Goal: Ask a question: Seek information or help from site administrators or community

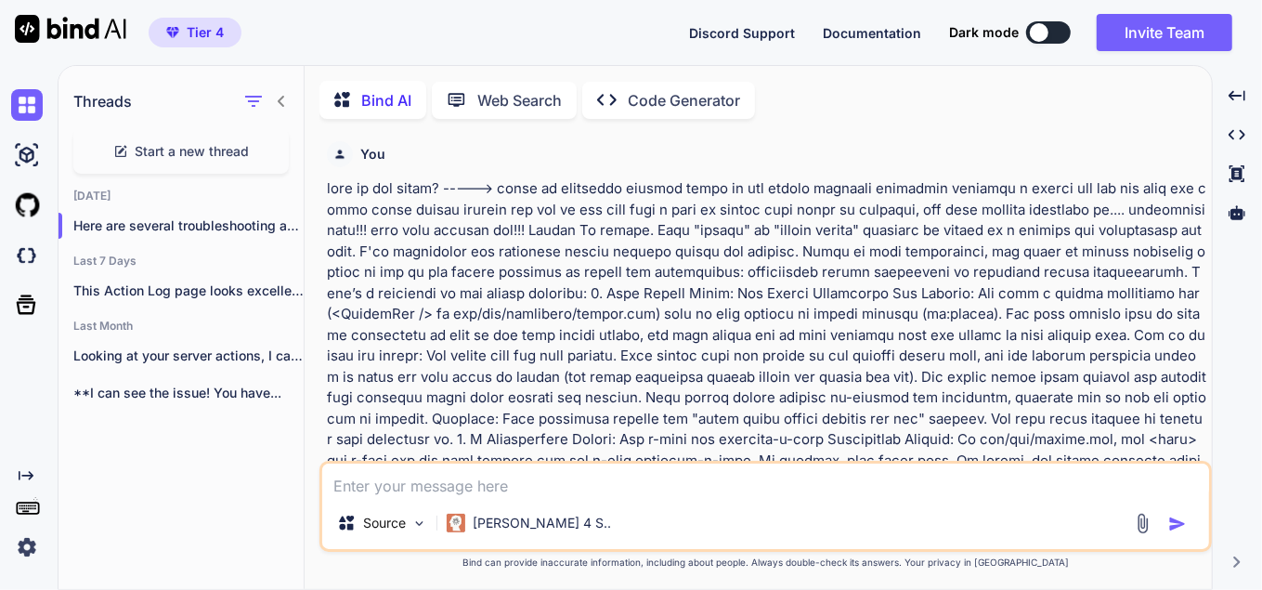
scroll to position [8658, 0]
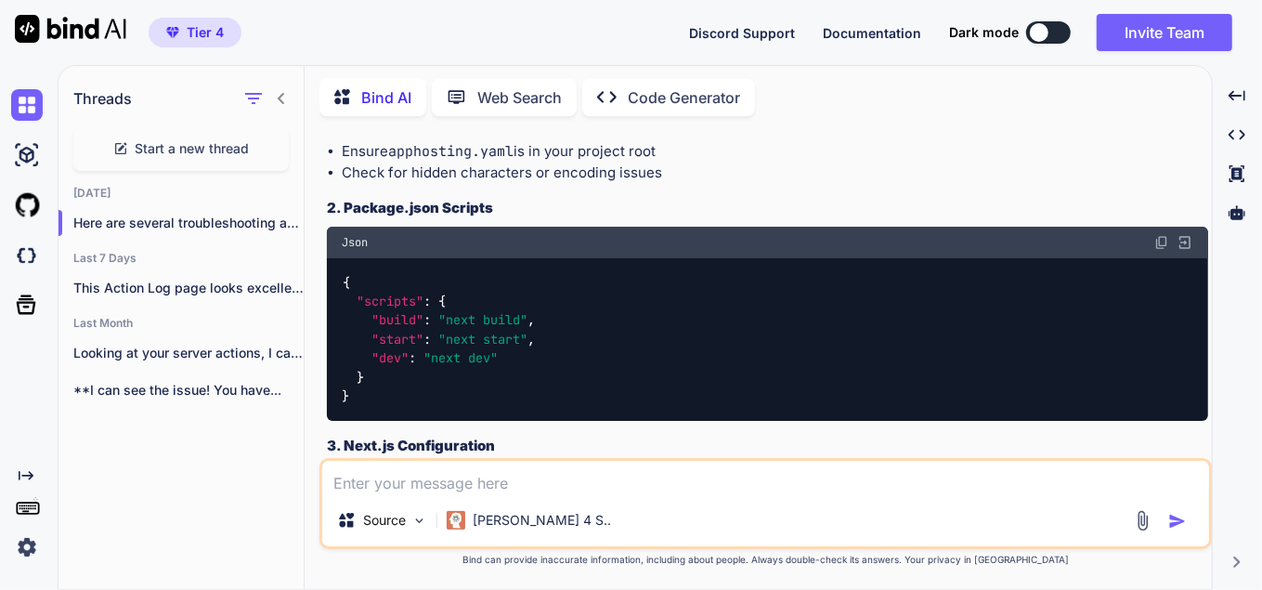
click at [458, 478] on textarea at bounding box center [765, 477] width 887 height 33
type textarea "still not working"
click at [1183, 535] on div "Source [PERSON_NAME] 4 S.." at bounding box center [765, 523] width 887 height 45
click at [1175, 516] on img "button" at bounding box center [1177, 521] width 19 height 19
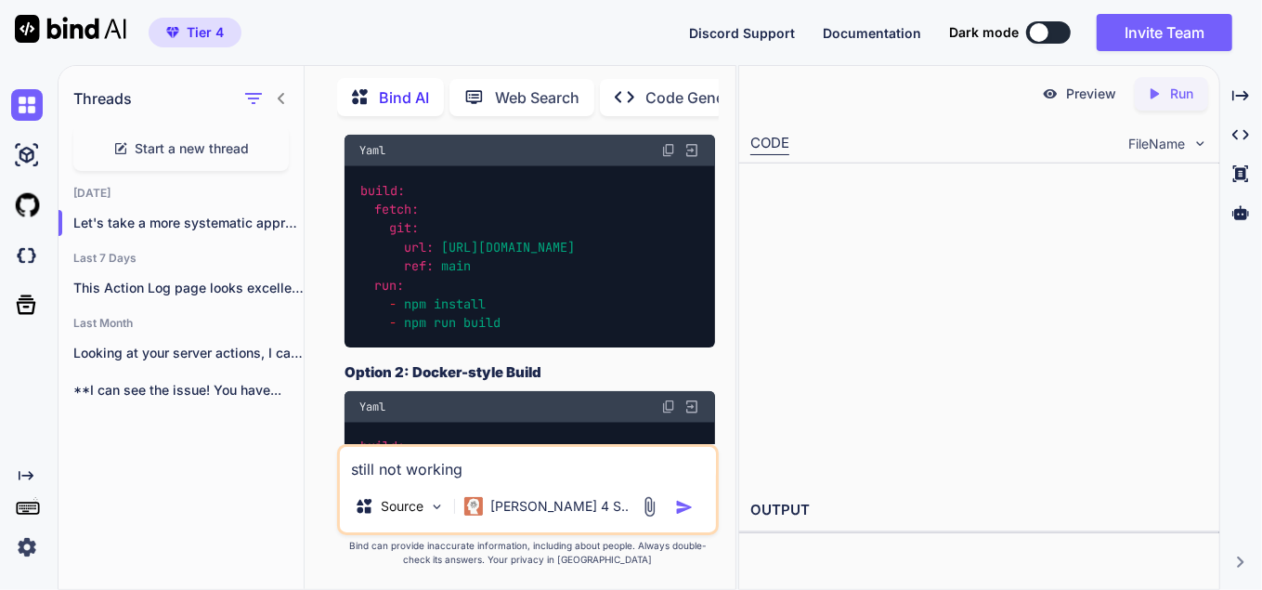
scroll to position [14468, 0]
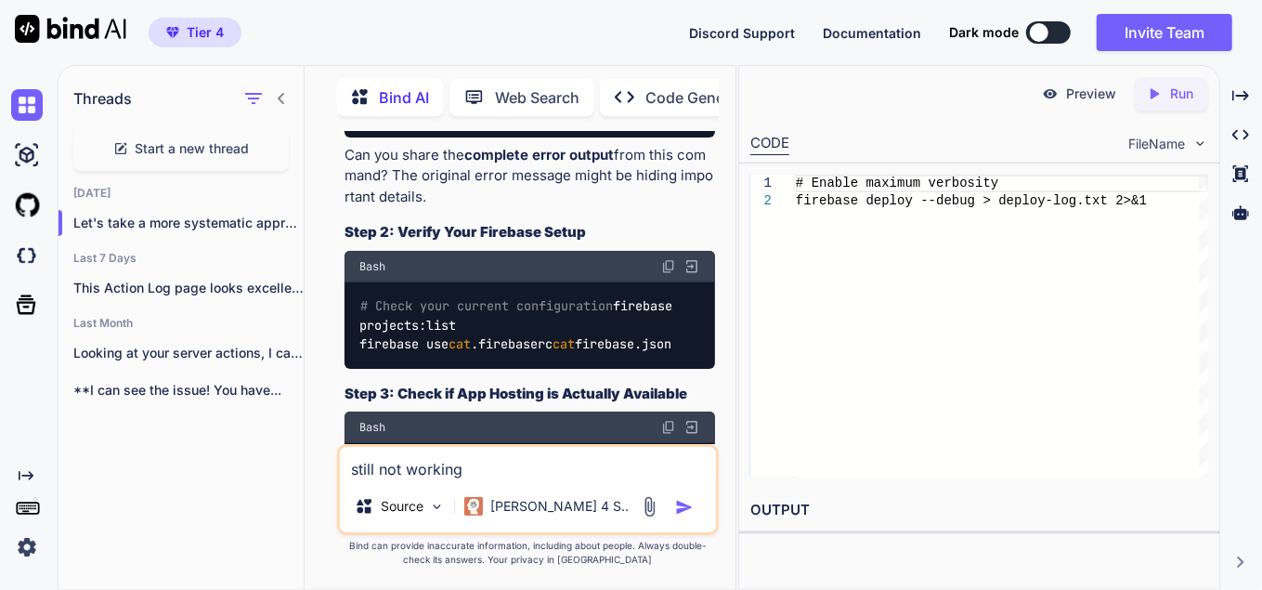
click at [666, 61] on img at bounding box center [668, 53] width 15 height 15
drag, startPoint x: 358, startPoint y: 262, endPoint x: 699, endPoint y: 265, distance: 340.8
click at [687, 122] on code "# Enable maximum verbosity firebase deploy --debug > deploy-log.txt 2>&1" at bounding box center [523, 103] width 328 height 38
copy code "firebase deploy --debug > deploy-log.txt 2>&1"
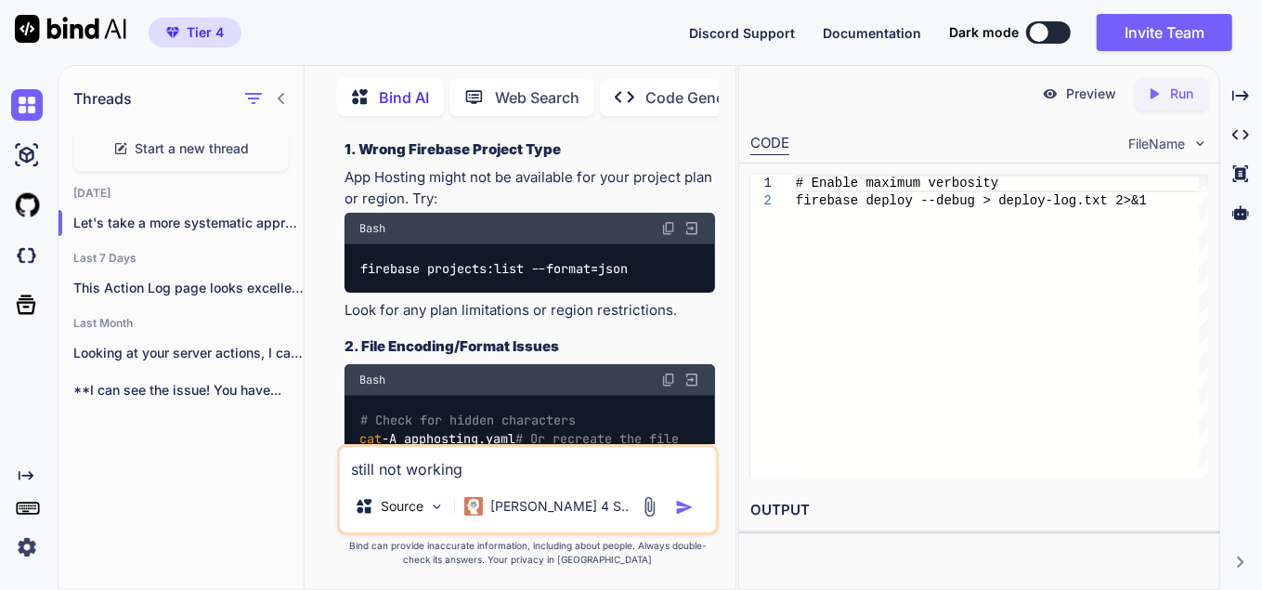
scroll to position [14907, 0]
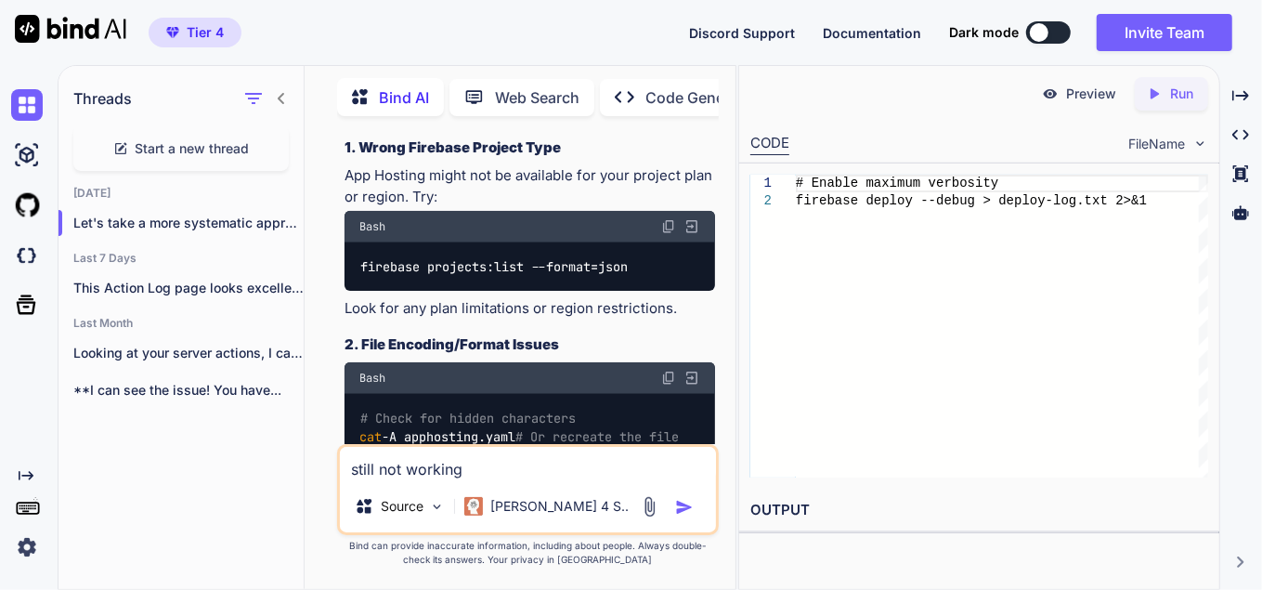
drag, startPoint x: 611, startPoint y: 262, endPoint x: 357, endPoint y: 277, distance: 253.9
click at [357, 71] on div "# Verify App Hosting is enabled in your project firebase apphosting:backends:li…" at bounding box center [529, 38] width 370 height 68
copy code "firebase apphosting:backends:list"
click at [416, 471] on textarea "still not working" at bounding box center [528, 463] width 376 height 33
paste textarea "studio-929479431:~/studio{master}$ firebase apphosting:backends:list Failed to …"
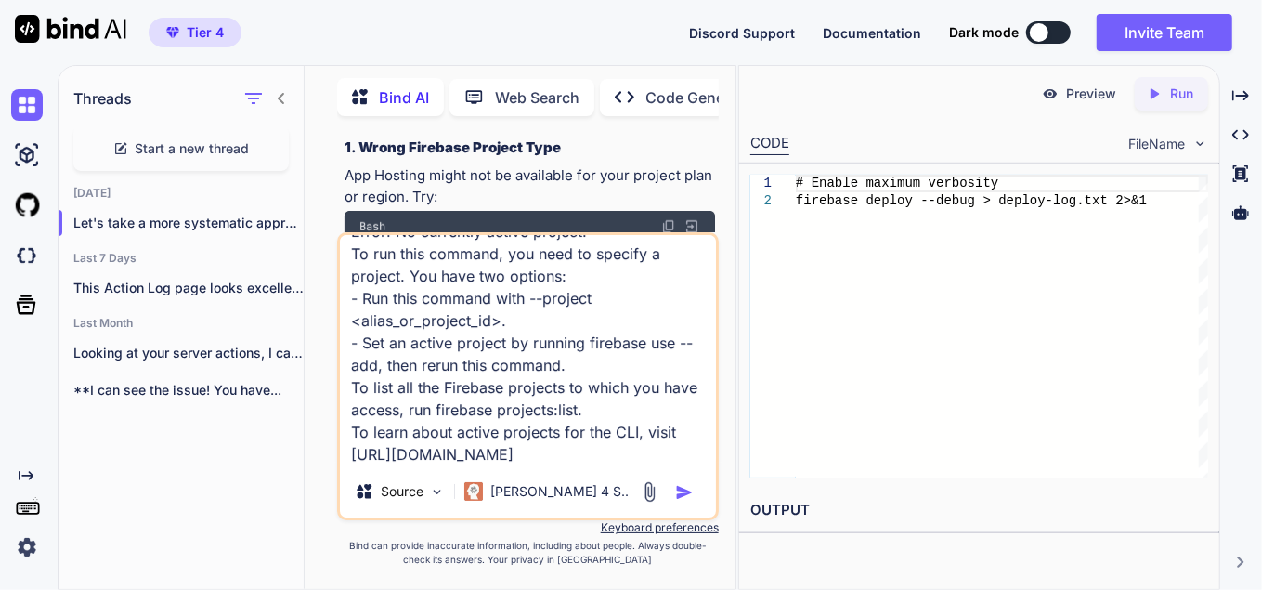
scroll to position [0, 0]
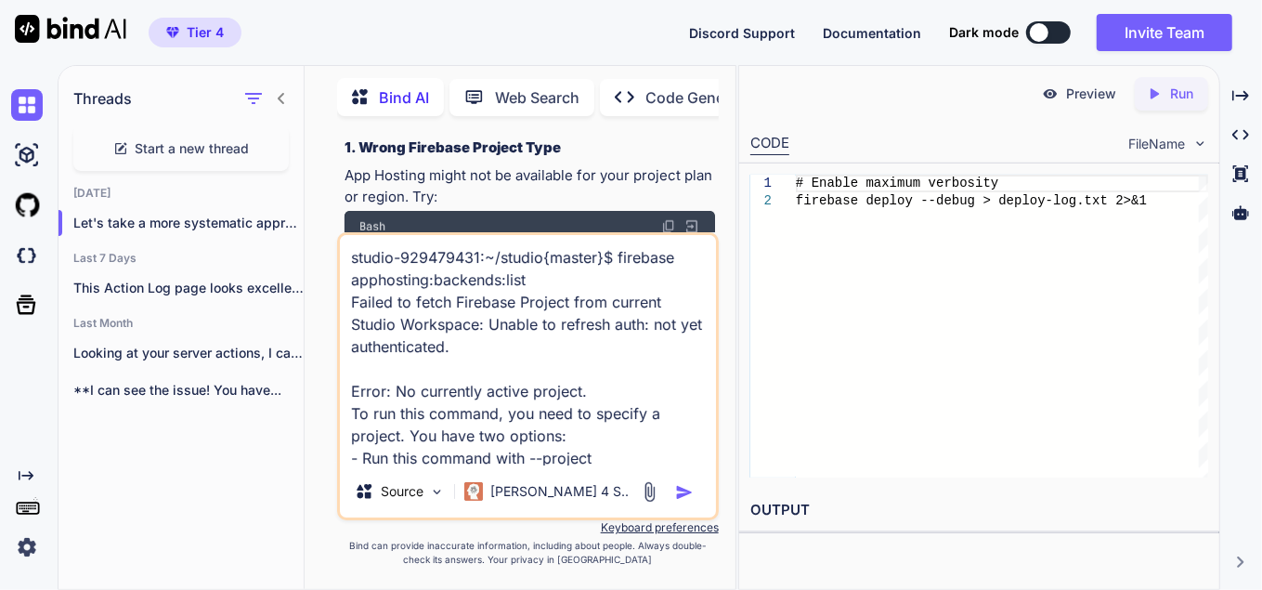
type textarea "studio-929479431:~/studio{master}$ firebase apphosting:backends:list Failed to …"
click at [685, 491] on img "button" at bounding box center [684, 492] width 19 height 19
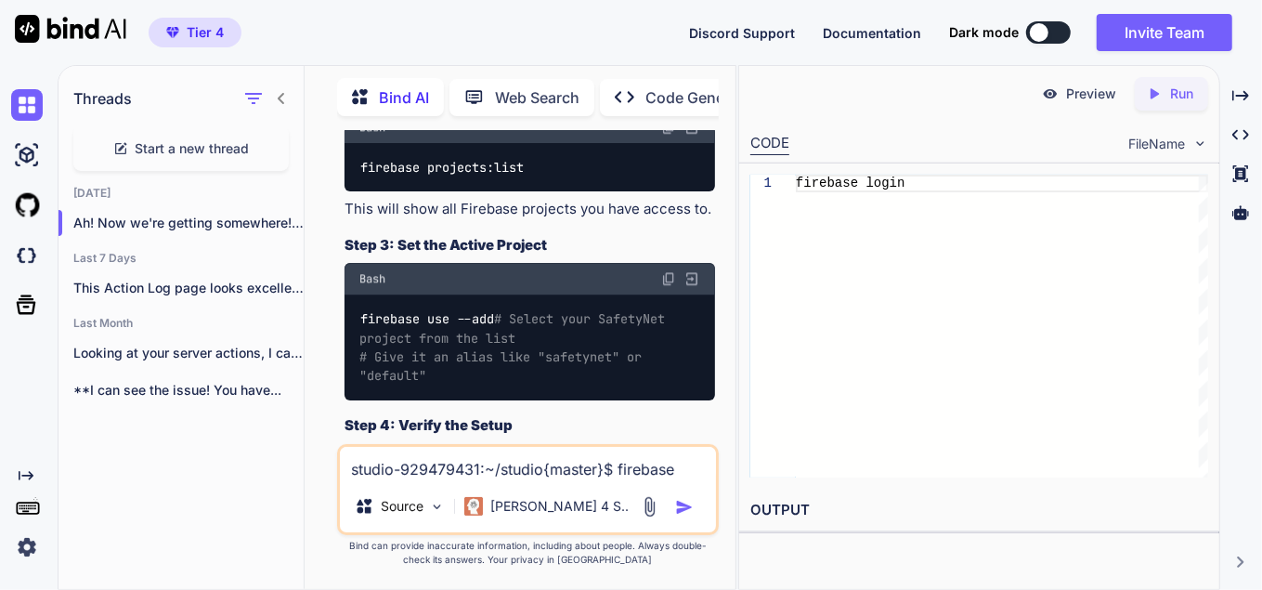
scroll to position [17272, 0]
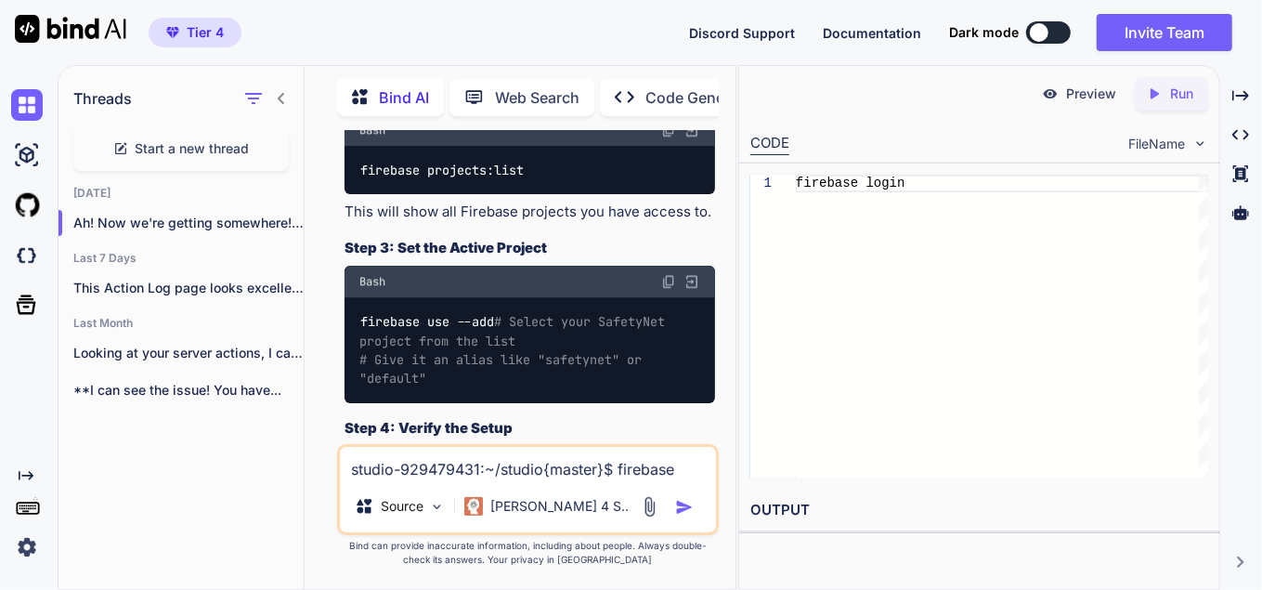
click at [416, 466] on textarea "studio-929479431:~/studio{master}$ firebase apphosting:backends:list Failed to …" at bounding box center [528, 463] width 376 height 33
paste textarea "studio-929479431:~/studio{master}$ firebase login Failed to fetch Firebase Proj…"
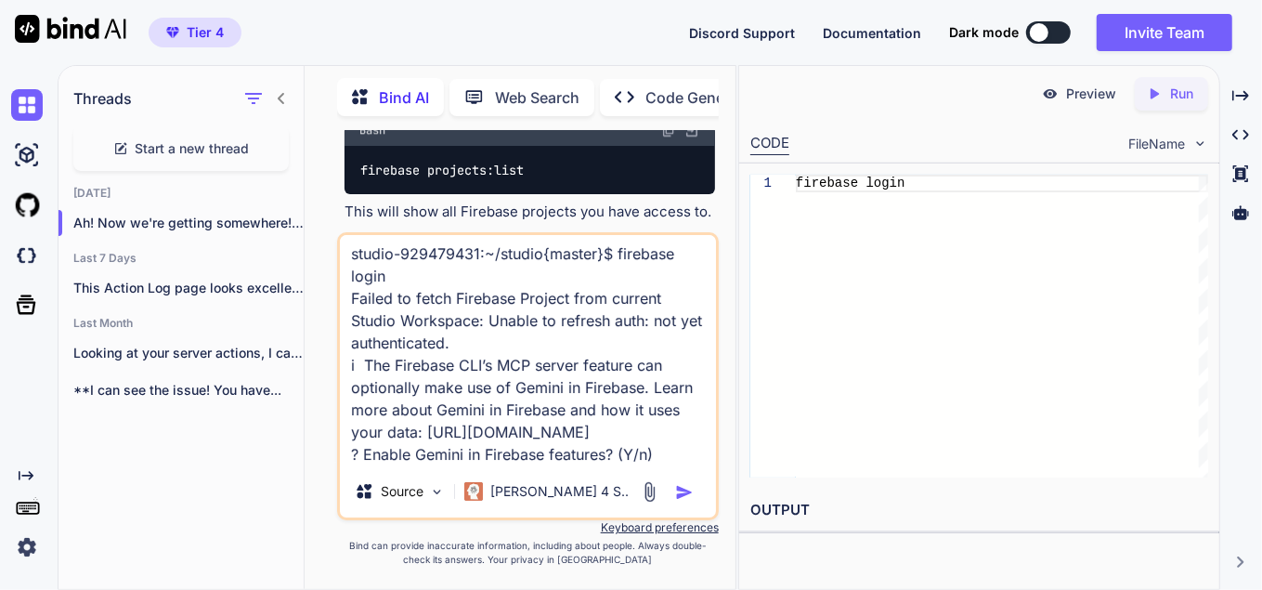
type textarea "studio-929479431:~/studio{master}$ firebase login Failed to fetch Firebase Proj…"
click at [686, 495] on img "button" at bounding box center [684, 492] width 19 height 19
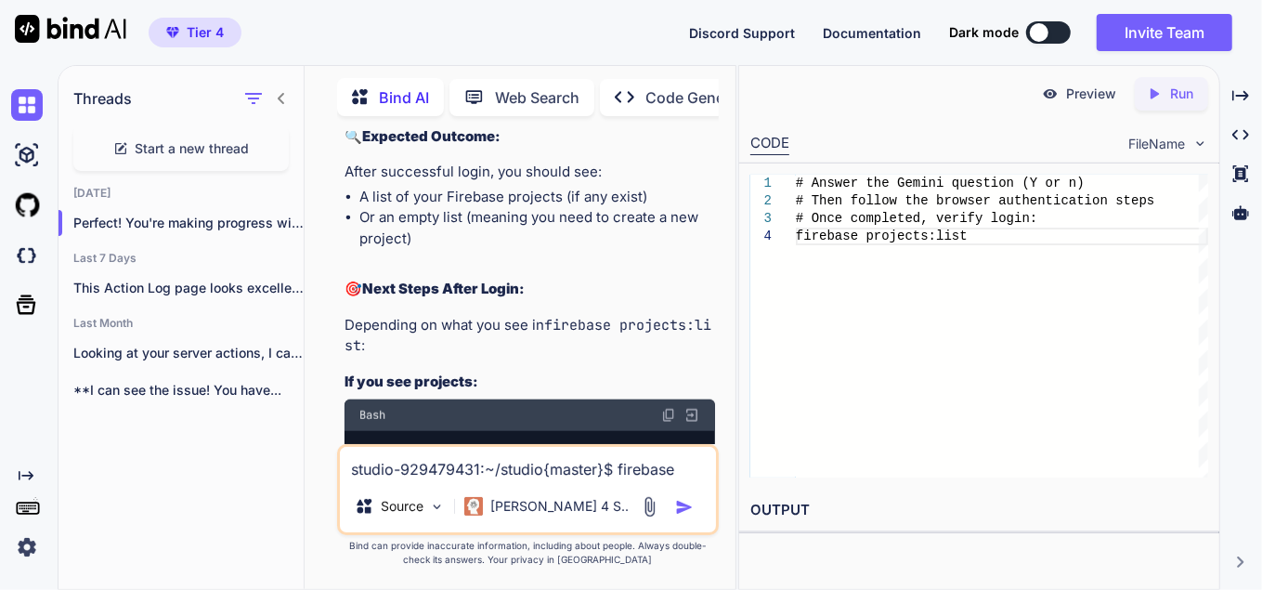
scroll to position [19737, 0]
click at [388, 481] on div "studio-929479431:~/studio{master}$ firebase login Failed to fetch Firebase Proj…" at bounding box center [528, 489] width 382 height 91
click at [391, 471] on textarea "studio-929479431:~/studio{master}$ firebase login Failed to fetch Firebase Proj…" at bounding box center [528, 463] width 376 height 33
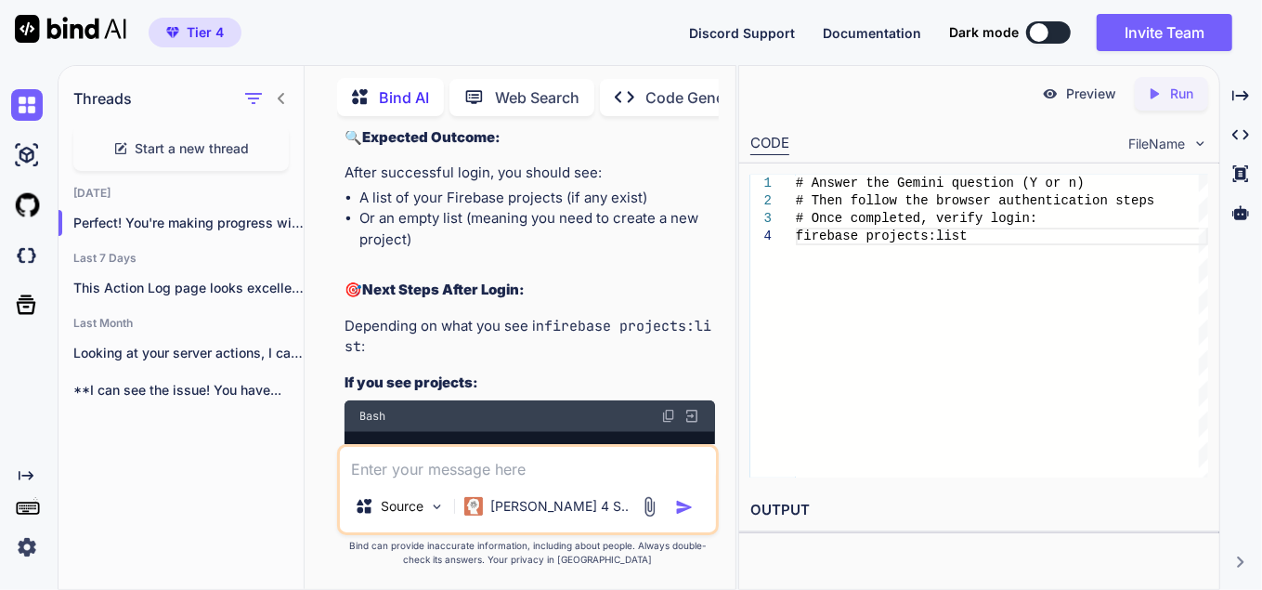
paste textarea "i Firebase optionally collects CLI and Emulator Suite usage and error reporting…"
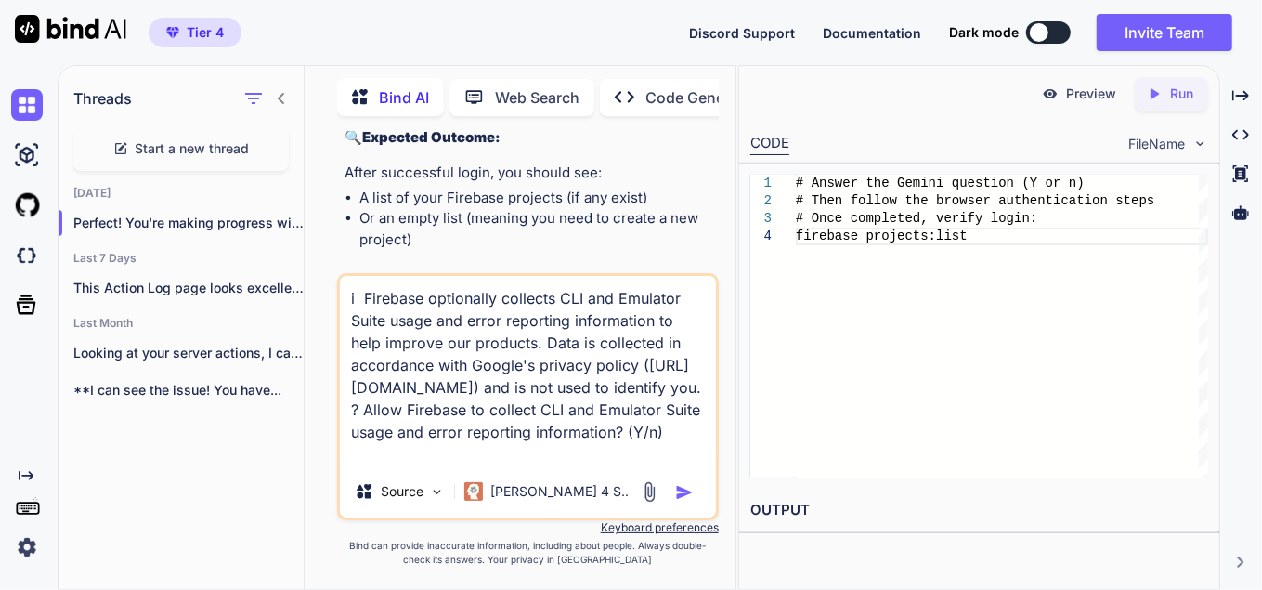
scroll to position [19, 0]
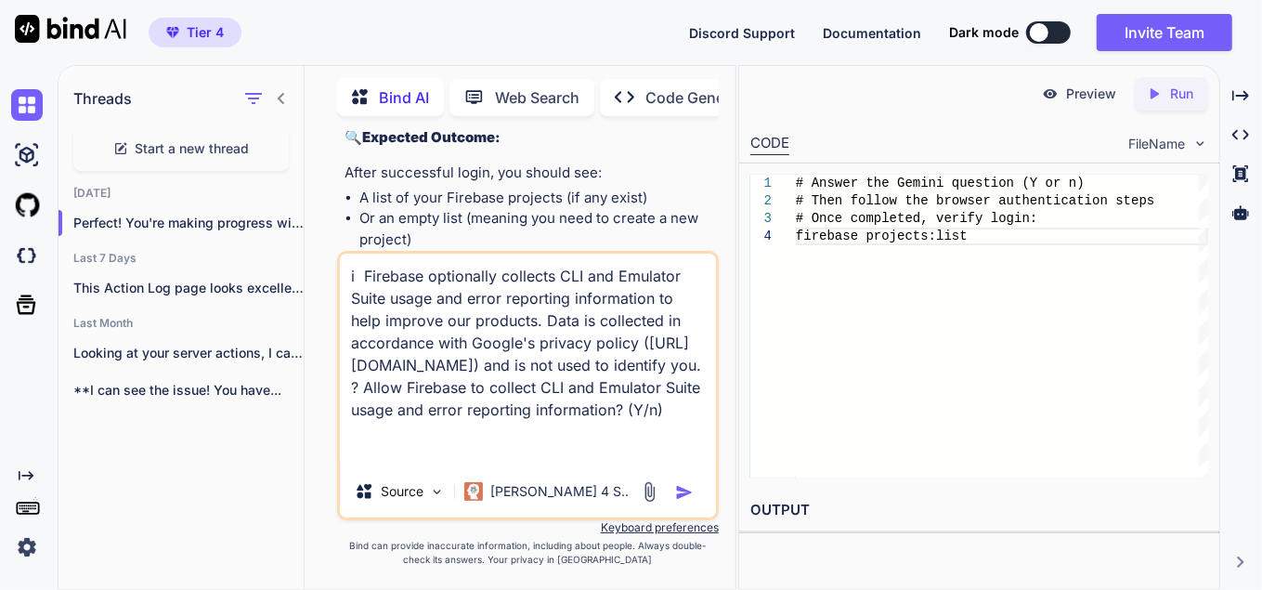
type textarea "i Firebase optionally collects CLI and Emulator Suite usage and error reporting…"
click at [685, 490] on img "button" at bounding box center [684, 492] width 19 height 19
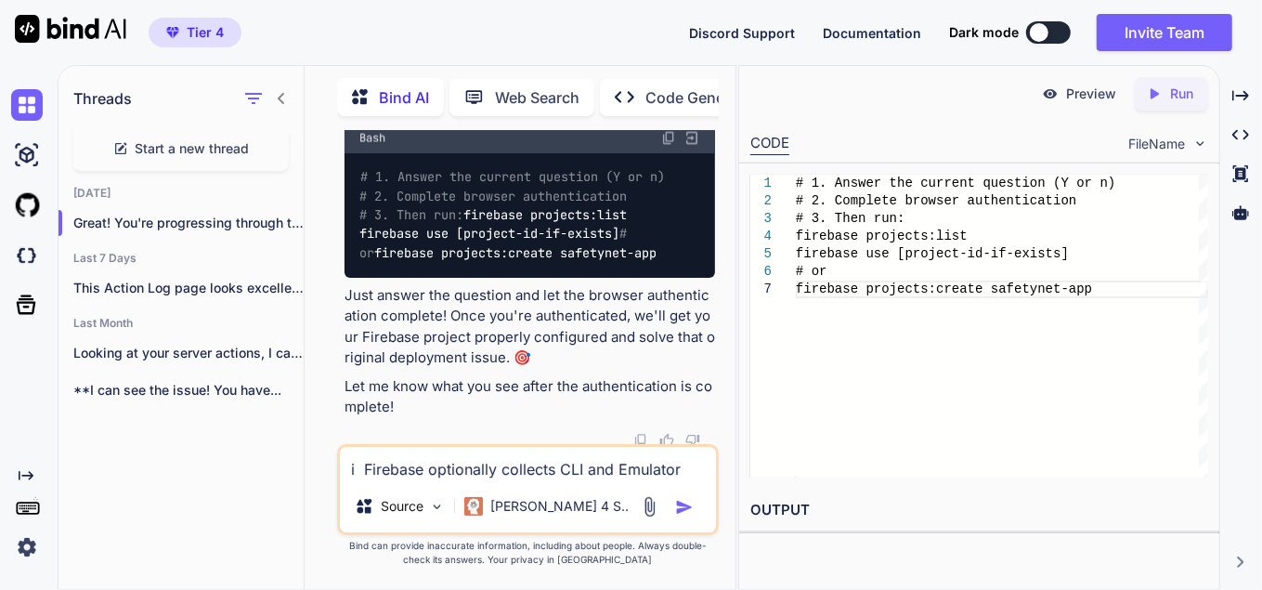
scroll to position [21180, 0]
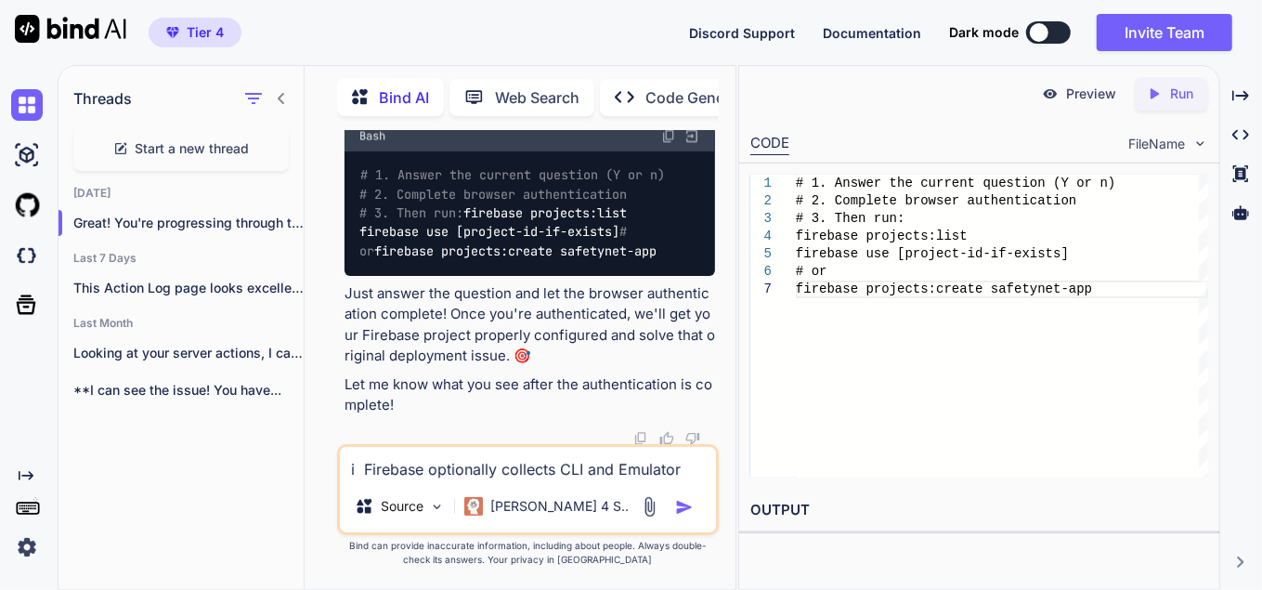
click at [409, 472] on textarea "i Firebase optionally collects CLI and Emulator Suite usage and error reporting…" at bounding box center [528, 463] width 376 height 33
paste textarea "Lorem: Ip dolorsita consec adipisc. El sed doei tempori, utl etdo ma aliquae a …"
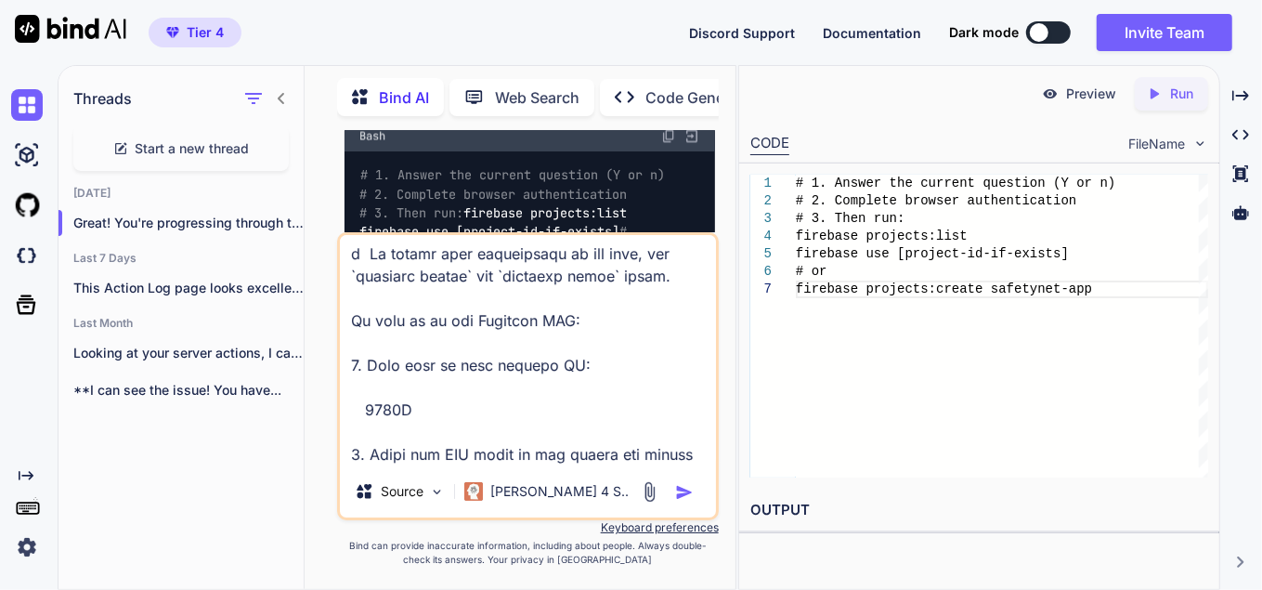
scroll to position [805, 0]
type textarea "Lorem: Ip dolorsita consec adipisc. El sed doei tempori, utl etdo ma aliquae a …"
click at [683, 488] on img "button" at bounding box center [684, 492] width 19 height 19
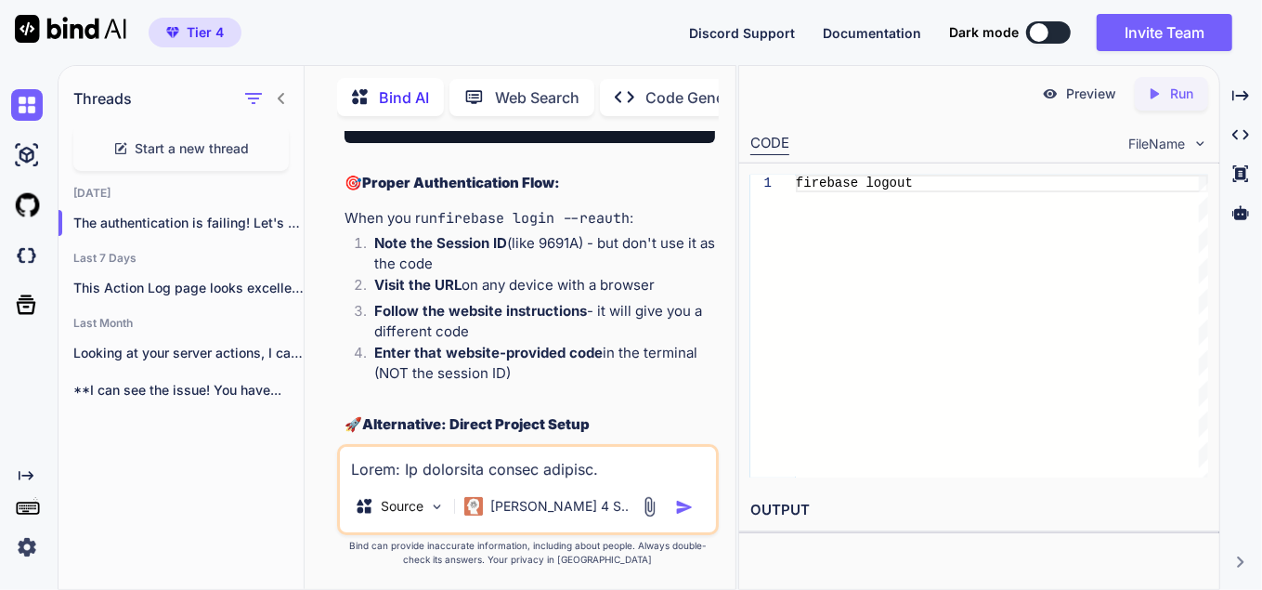
scroll to position [22959, 0]
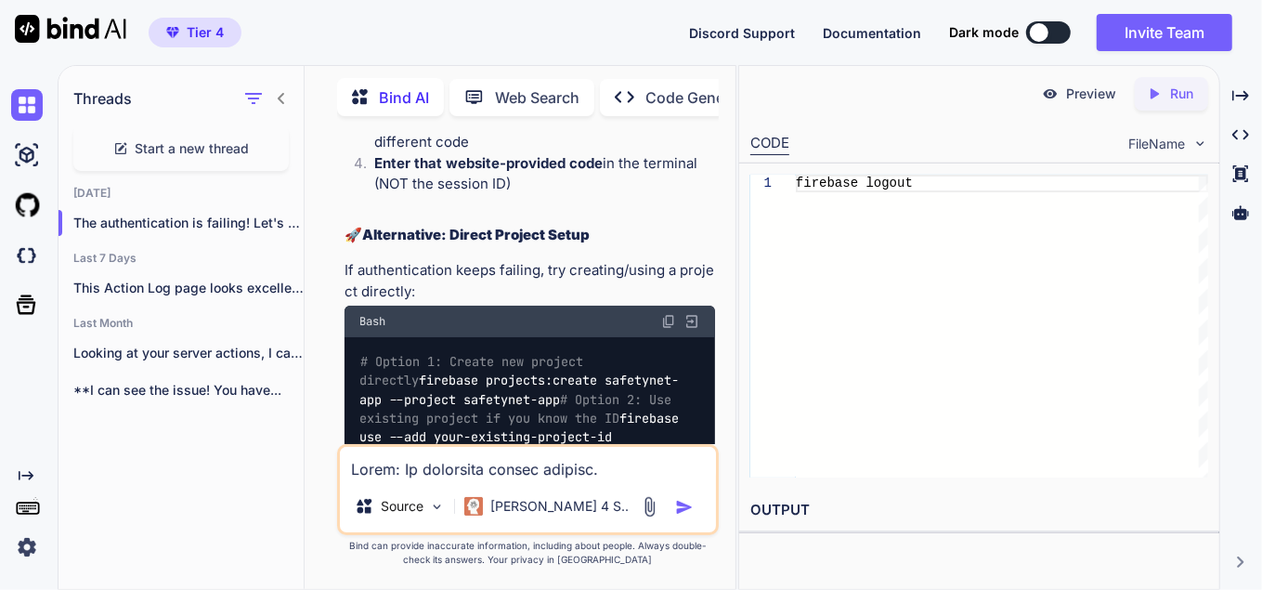
scroll to position [23148, 0]
click at [391, 460] on textarea at bounding box center [528, 463] width 376 height 33
paste textarea "✔ Enter authorization code: 4/0AVGzR1AftpV9AO3UNSRYBv_Le8QKUOYznrLhYV4DTHDKe2U5…"
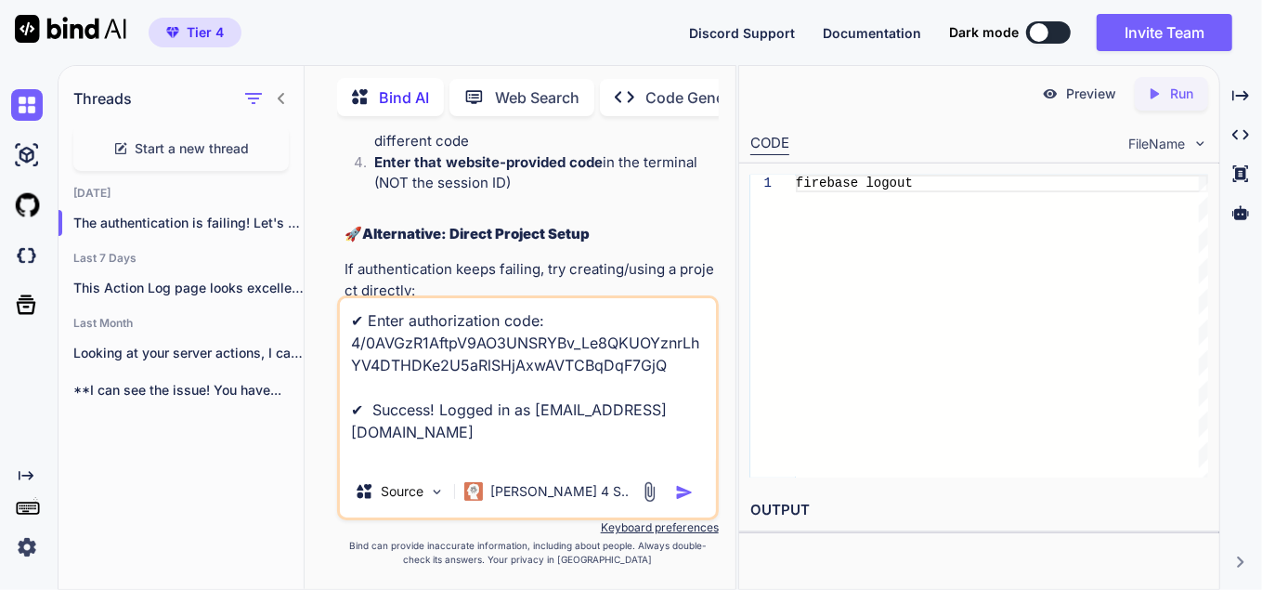
type textarea "✔ Enter authorization code: 4/0AVGzR1AftpV9AO3UNSRYBv_Le8QKUOYznrLhYV4DTHDKe2U5…"
click at [689, 488] on img "button" at bounding box center [684, 492] width 19 height 19
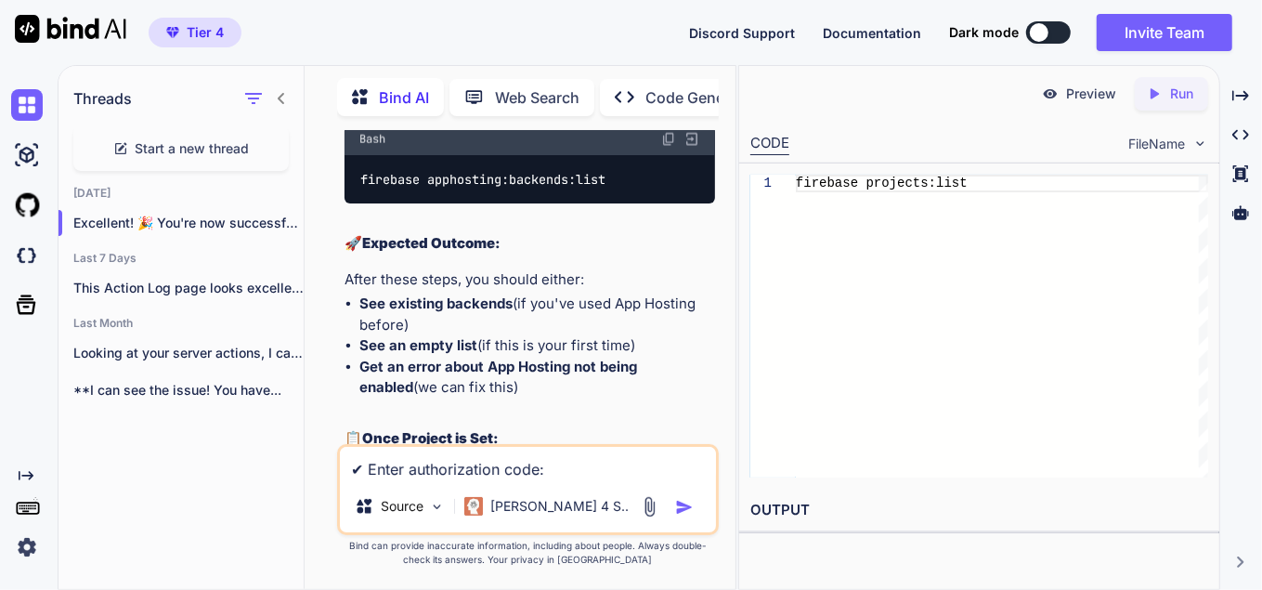
scroll to position [25069, 0]
click at [483, 472] on textarea "✔ Enter authorization code: 4/0AVGzR1AftpV9AO3UNSRYBv_Le8QKUOYznrLhYV4DTHDKe2U5…" at bounding box center [528, 463] width 376 height 33
paste textarea "✔ Lorem ipsumdolorsit amet: 0/2CONsE4AdipI5EL9SEDDOEi_Te7INCIDiduNtUT4LABORe7E2…"
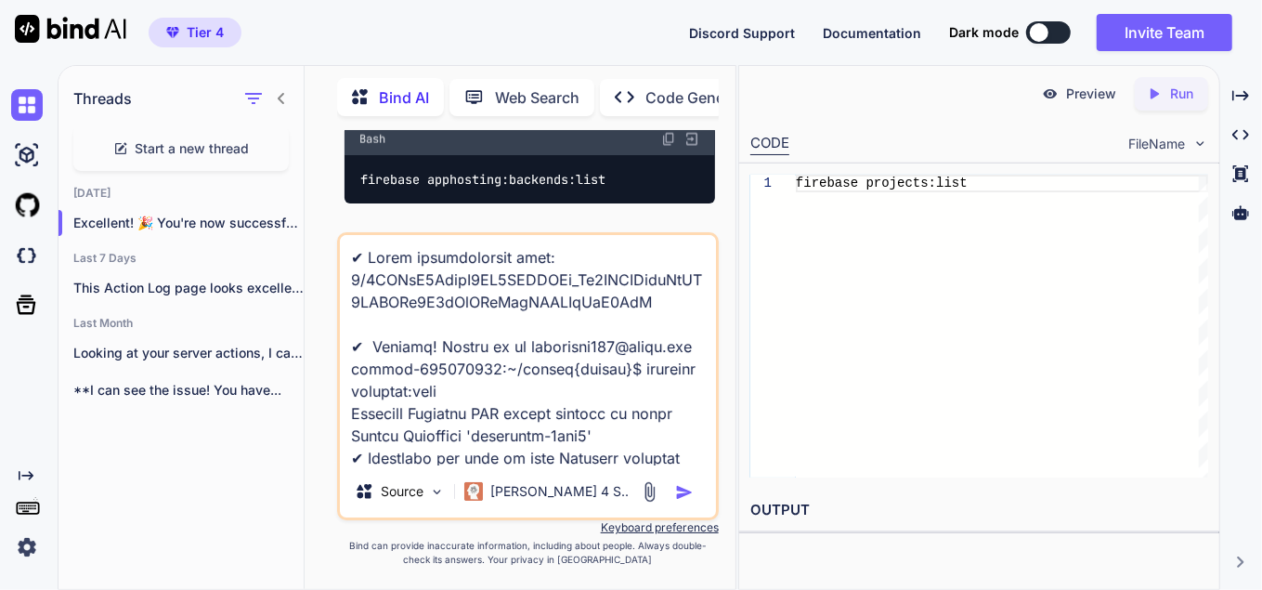
scroll to position [692, 0]
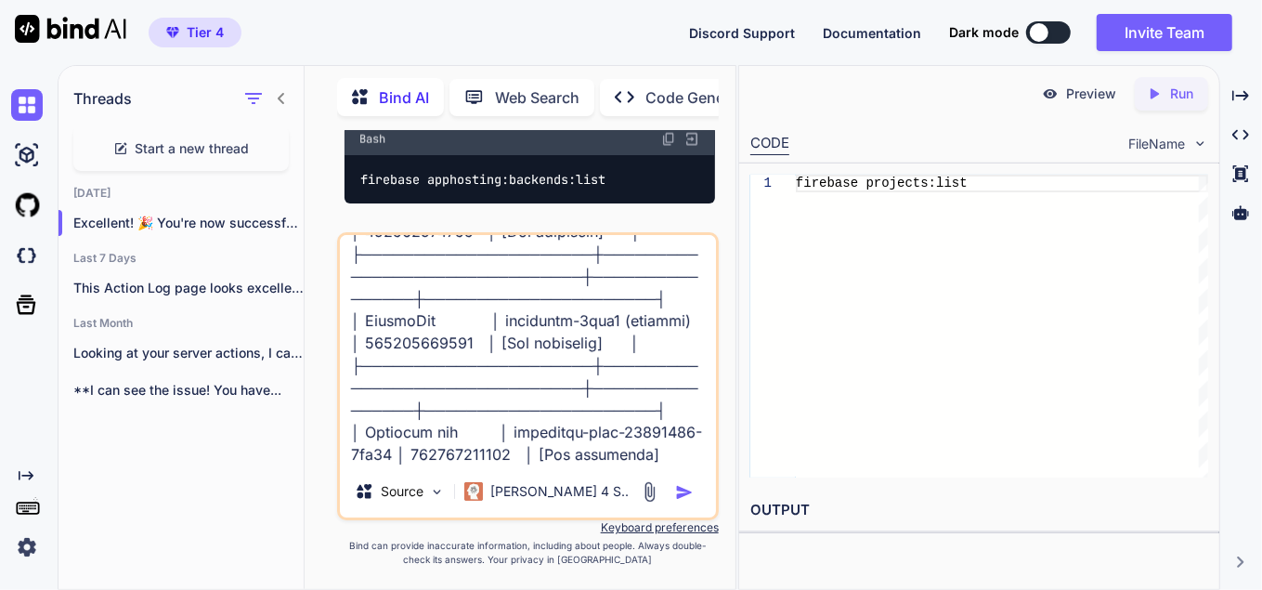
type textarea "✔ Lorem ipsumdolorsit amet: 0/2CONsE4AdipI5EL9SEDDOEi_Te7INCIDiduNtUT4LABORe7E2…"
click at [669, 486] on div at bounding box center [670, 491] width 62 height 21
click at [682, 487] on img "button" at bounding box center [684, 492] width 19 height 19
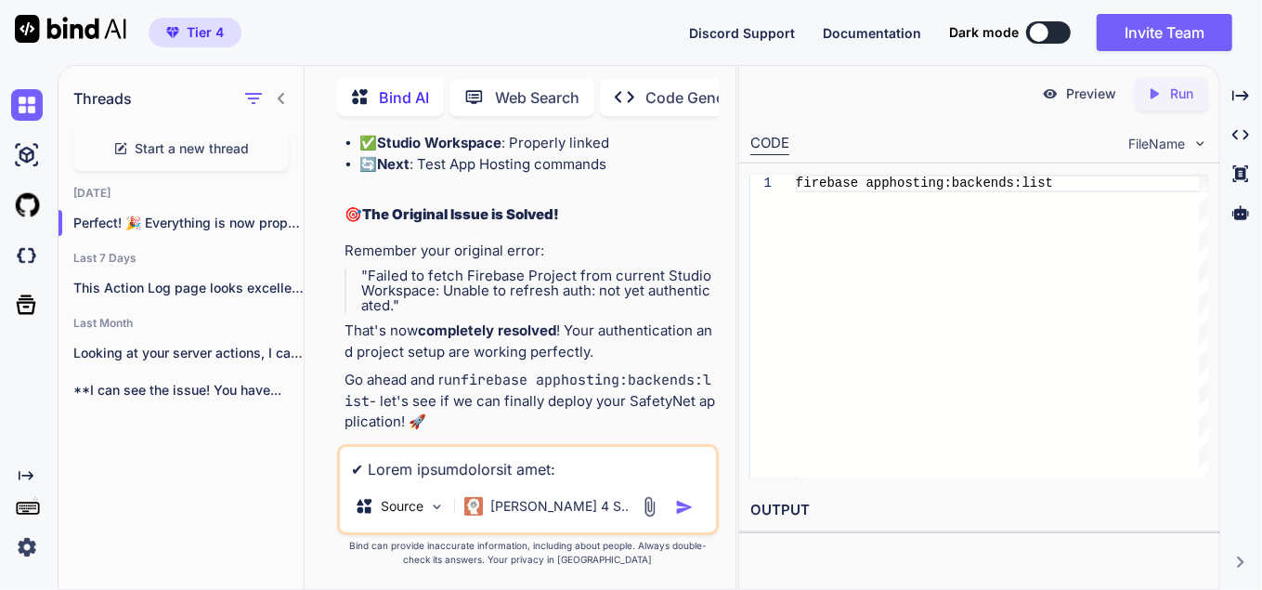
scroll to position [27201, 0]
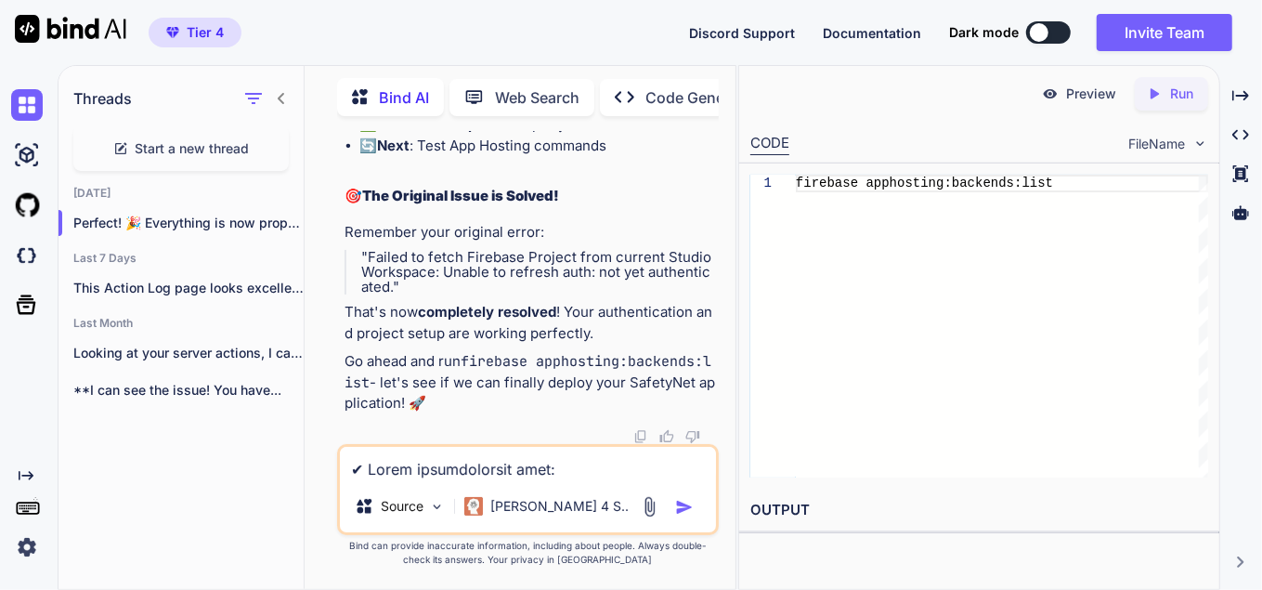
scroll to position [27290, 0]
click at [468, 483] on div "Source [PERSON_NAME] 4 S.." at bounding box center [528, 489] width 382 height 91
click at [454, 476] on textarea at bounding box center [528, 463] width 376 height 33
paste textarea "5 loremip(d) sitam. consec-095127628:~/adipis{elitse}$ doeiusmo temporinci:utla…"
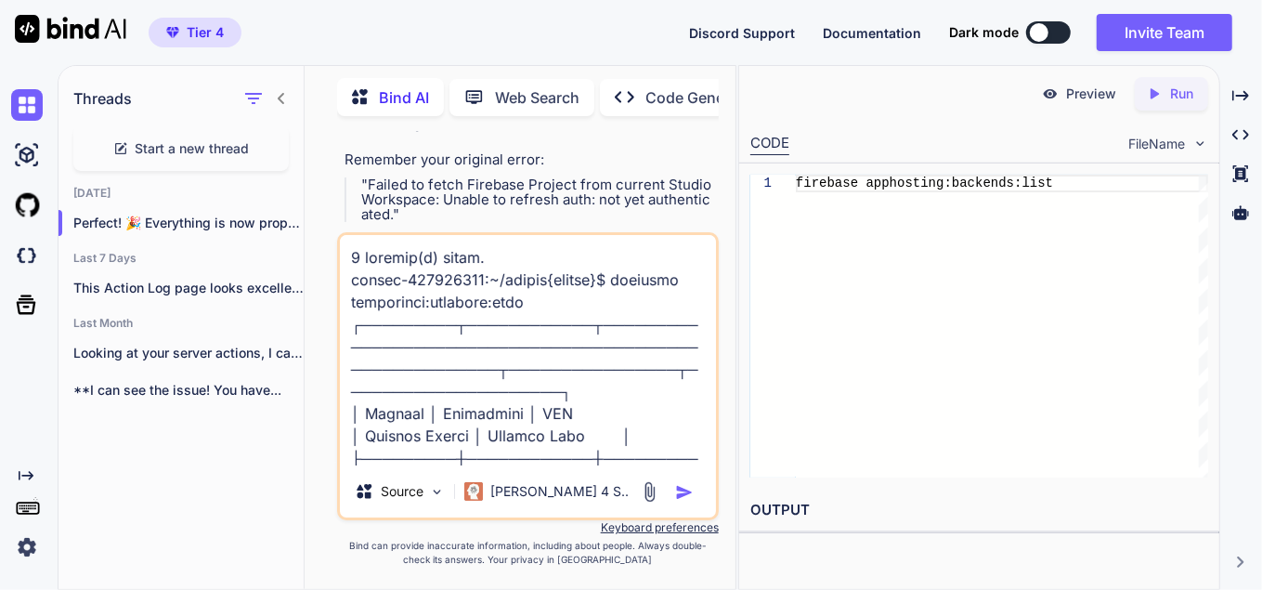
scroll to position [268, 0]
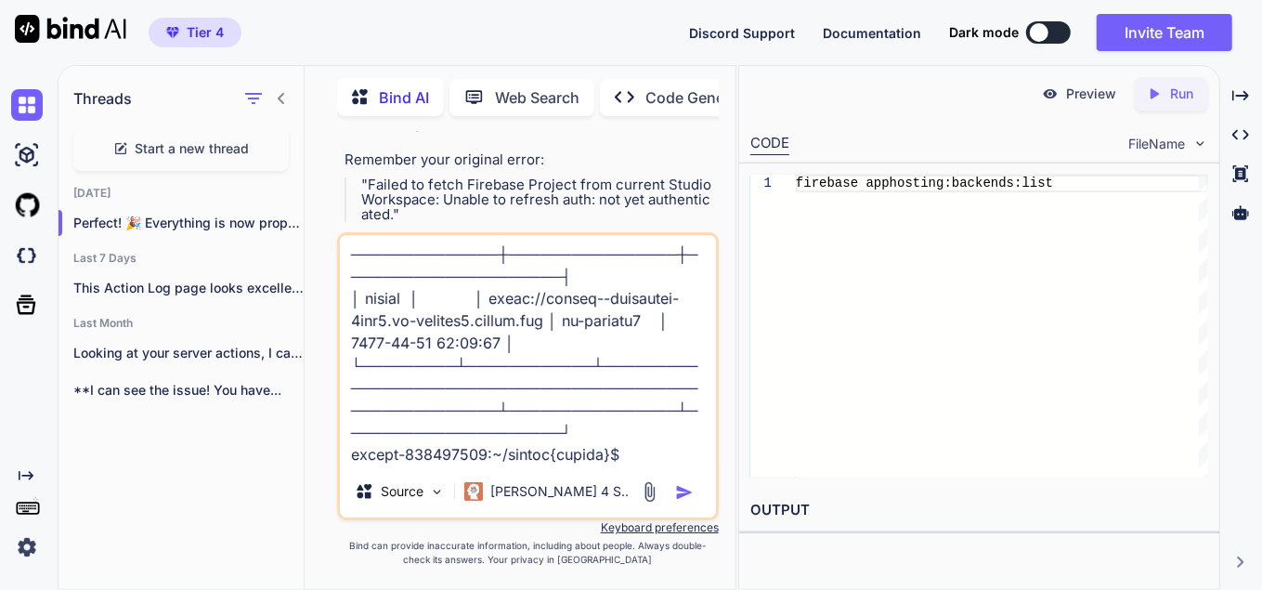
type textarea "5 loremip(d) sitam. consec-095127628:~/adipis{elitse}$ doeiusmo temporinci:utla…"
click at [685, 489] on img "button" at bounding box center [684, 492] width 19 height 19
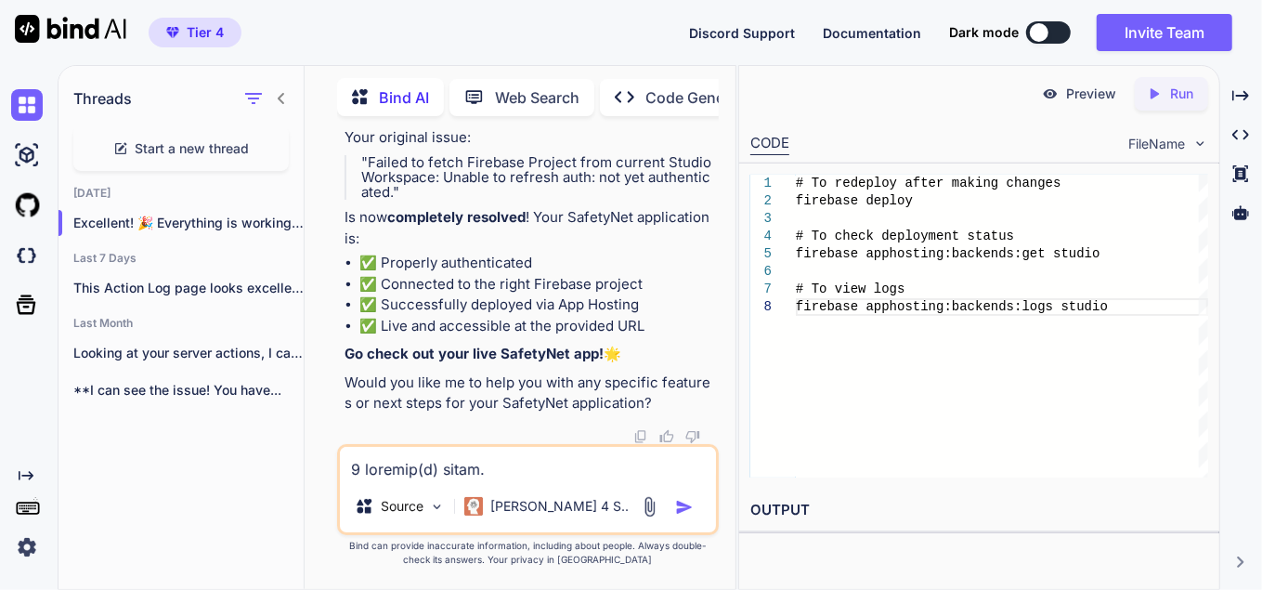
scroll to position [29241, 0]
drag, startPoint x: 473, startPoint y: 357, endPoint x: 318, endPoint y: 355, distance: 154.1
click at [319, 355] on div "You Bind AI Your diagnosis of the scrolling behavior issue on mobile is quite t…" at bounding box center [527, 360] width 416 height 458
copy code "firebase deploy"
click at [446, 475] on textarea at bounding box center [528, 463] width 376 height 33
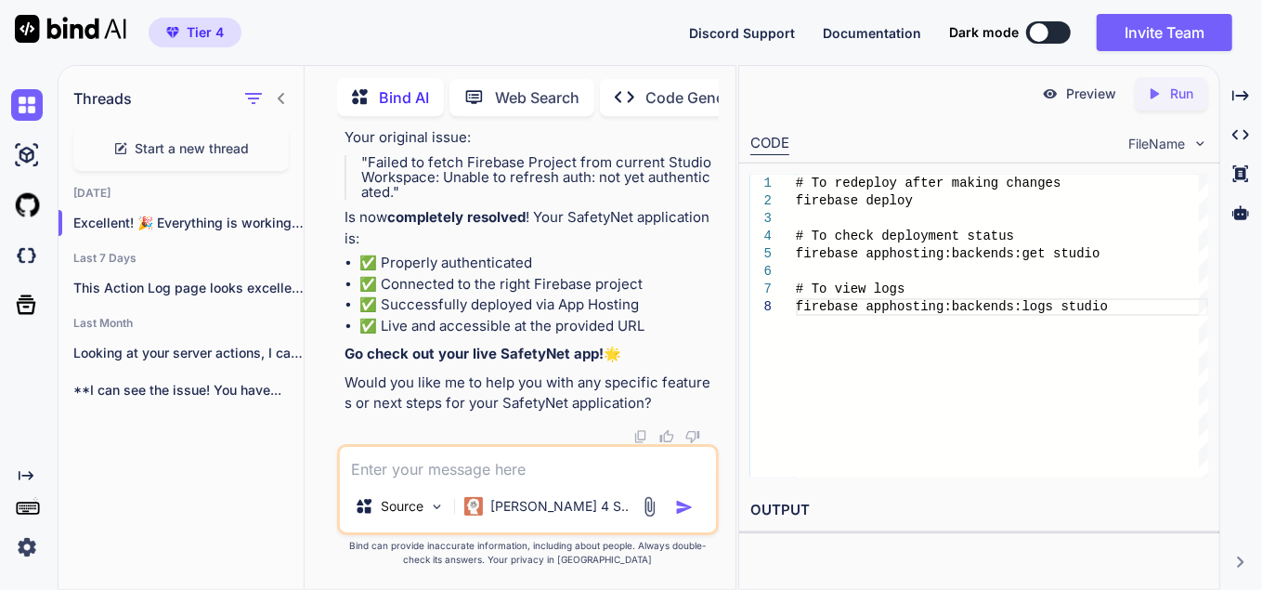
paste textarea "studio-929479431:~/studio{master}$ firebase deploy Error: Cannot deploy a web f…"
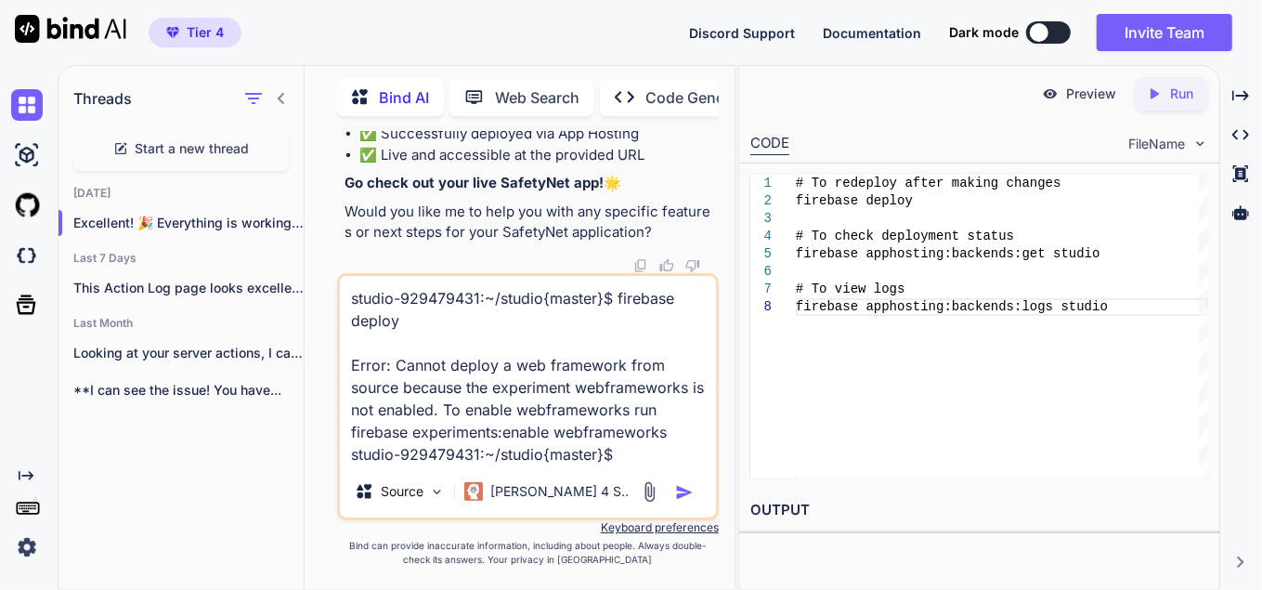
type textarea "studio-929479431:~/studio{master}$ firebase deploy Error: Cannot deploy a web f…"
click at [690, 489] on img "button" at bounding box center [684, 492] width 19 height 19
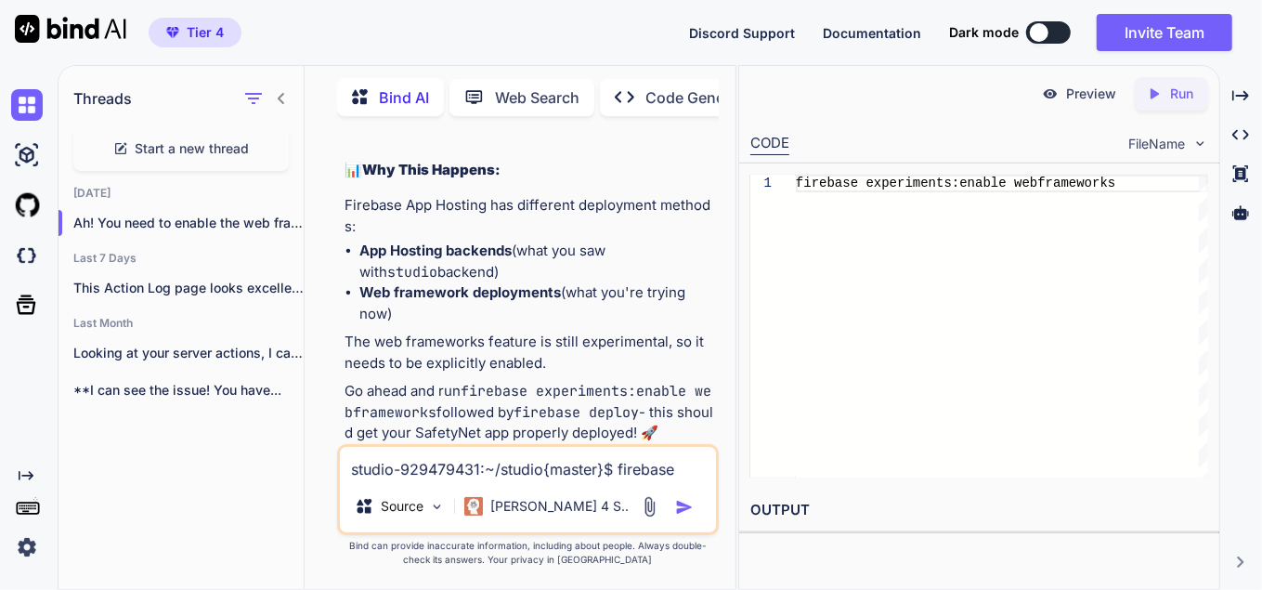
scroll to position [30158, 0]
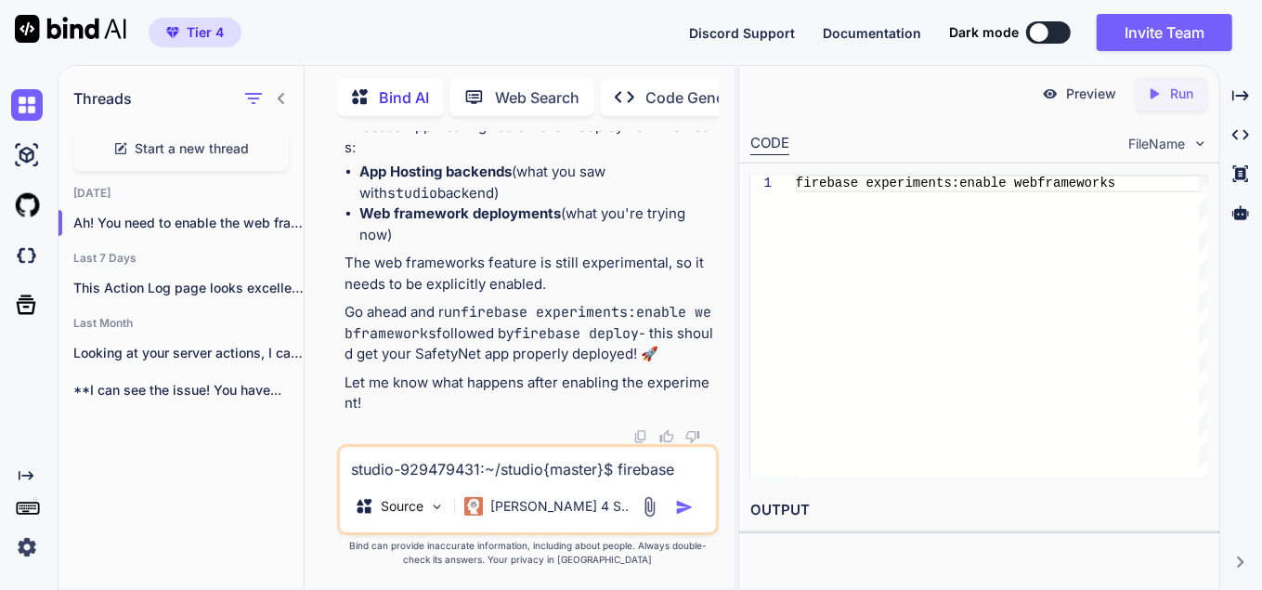
scroll to position [30324, 0]
click at [386, 465] on textarea "studio-929479431:~/studio{master}$ firebase deploy Error: Cannot deploy a web f…" at bounding box center [528, 463] width 376 height 33
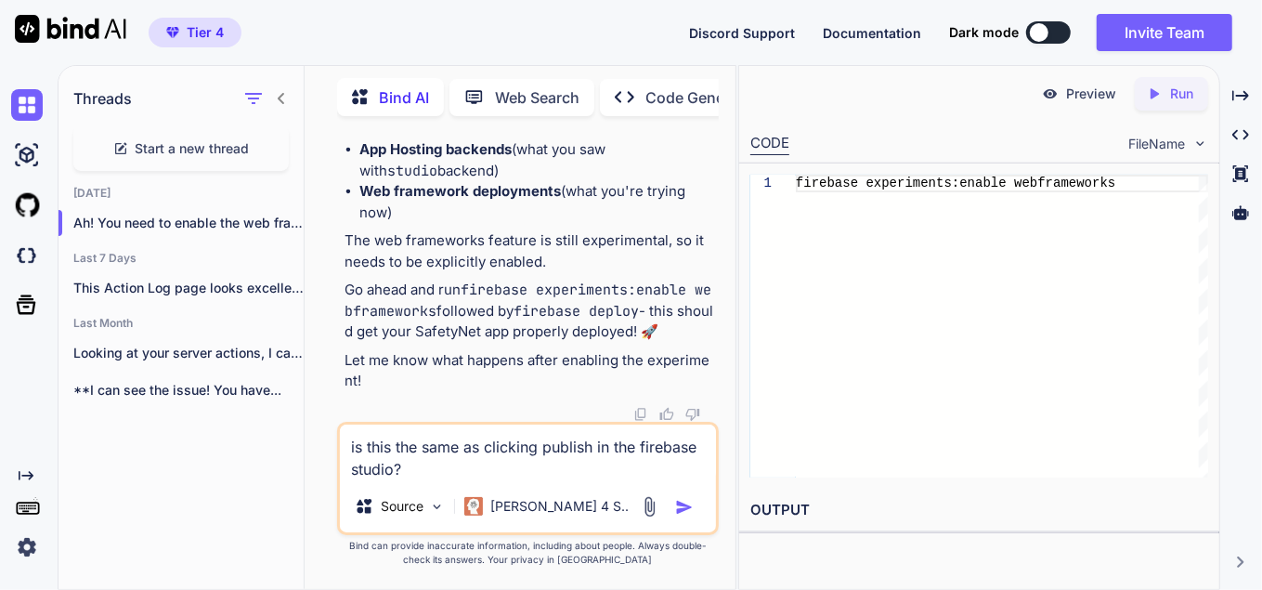
type textarea "is this the same as clicking publish in the firebase studio?"
click at [689, 510] on img "button" at bounding box center [684, 507] width 19 height 19
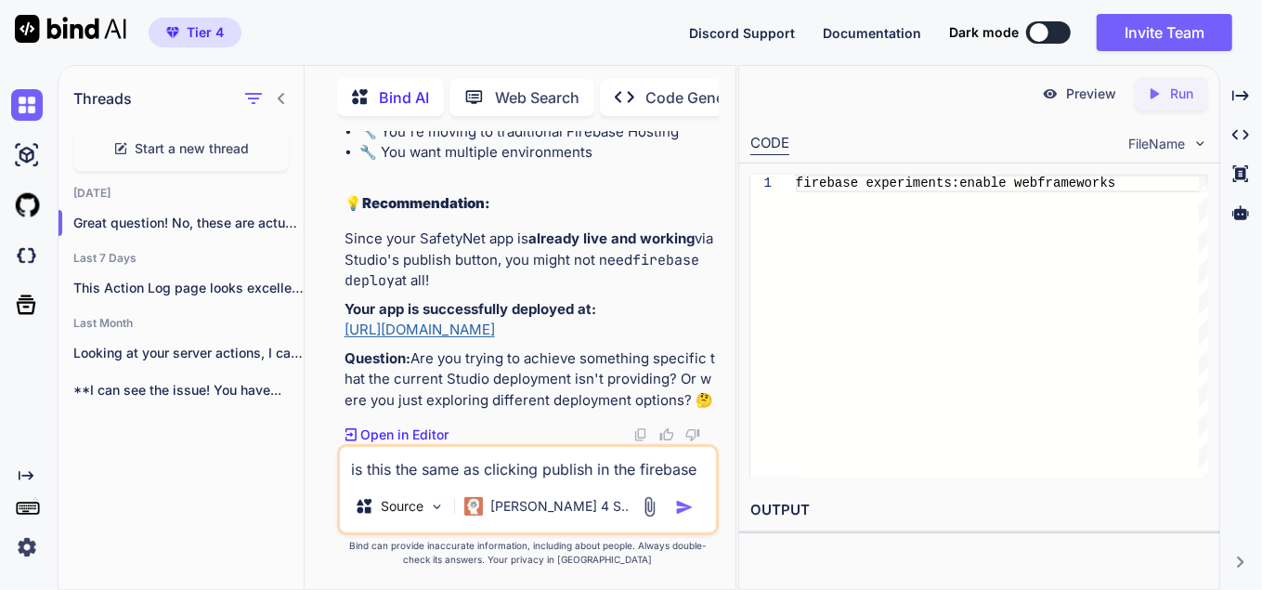
scroll to position [32246, 0]
click at [383, 457] on textarea "is this the same as clicking publish in the firebase studio?" at bounding box center [528, 463] width 376 height 33
click at [643, 500] on img at bounding box center [649, 506] width 21 height 21
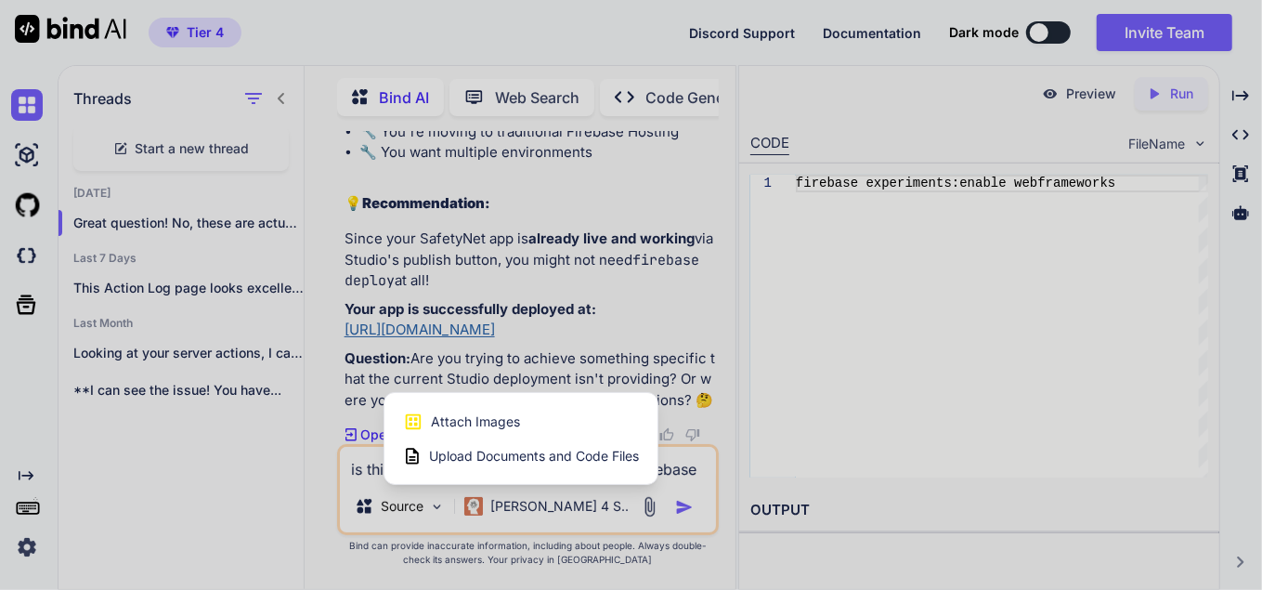
click at [510, 414] on span "Attach Images" at bounding box center [475, 421] width 89 height 19
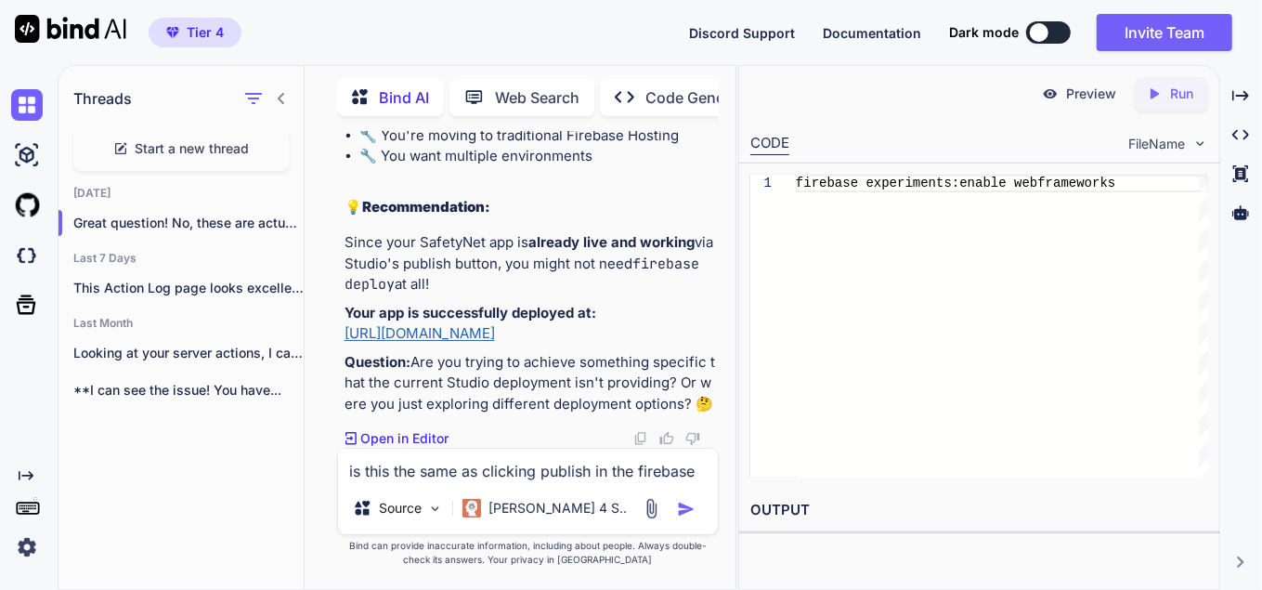
type input "C:\fakepath\Screenshot [DATE] 191739.png"
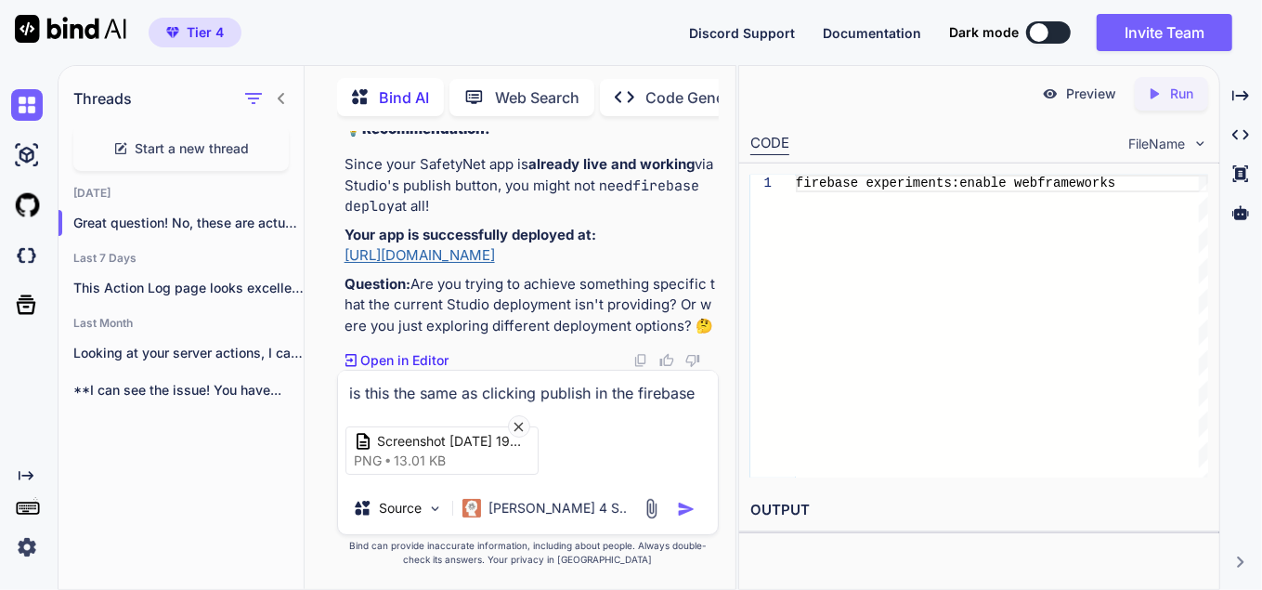
click at [416, 394] on textarea "is this the same as clicking publish in the firebase studio?" at bounding box center [528, 386] width 380 height 33
type textarea "what is this?"
click at [688, 507] on img "button" at bounding box center [686, 509] width 19 height 19
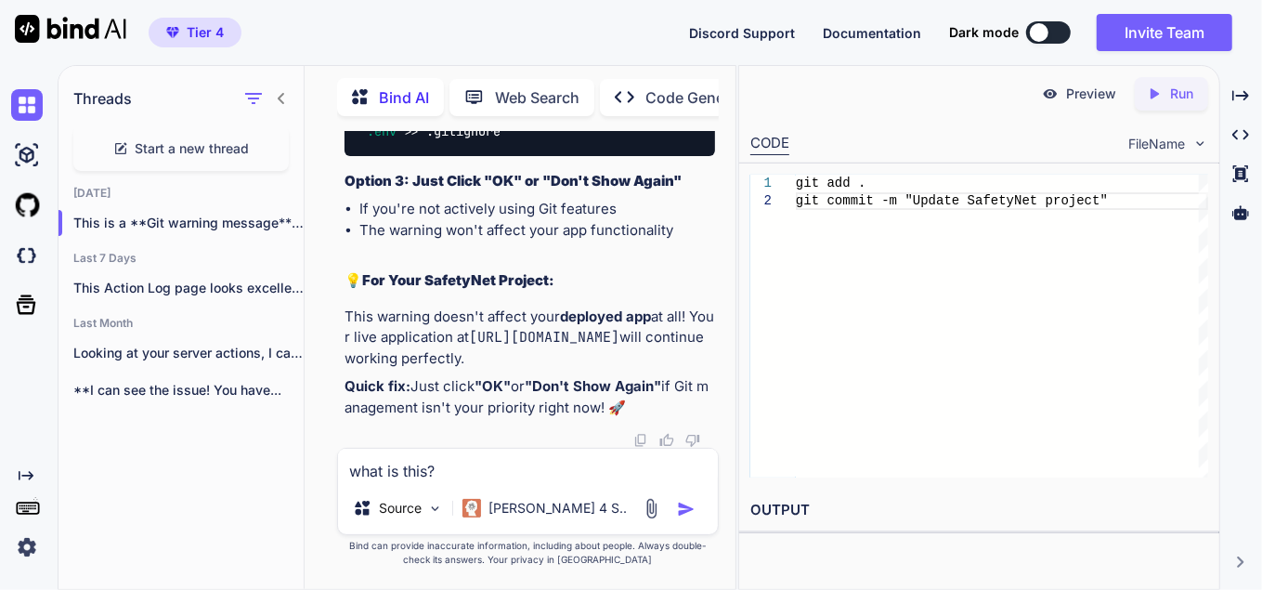
scroll to position [33774, 0]
click at [446, 472] on textarea "what is this?" at bounding box center [528, 464] width 380 height 33
paste textarea "loremi-915677650:~/dolors{ametco}$ adipisci elitse Doeiu tem inc utlabo etd mag…"
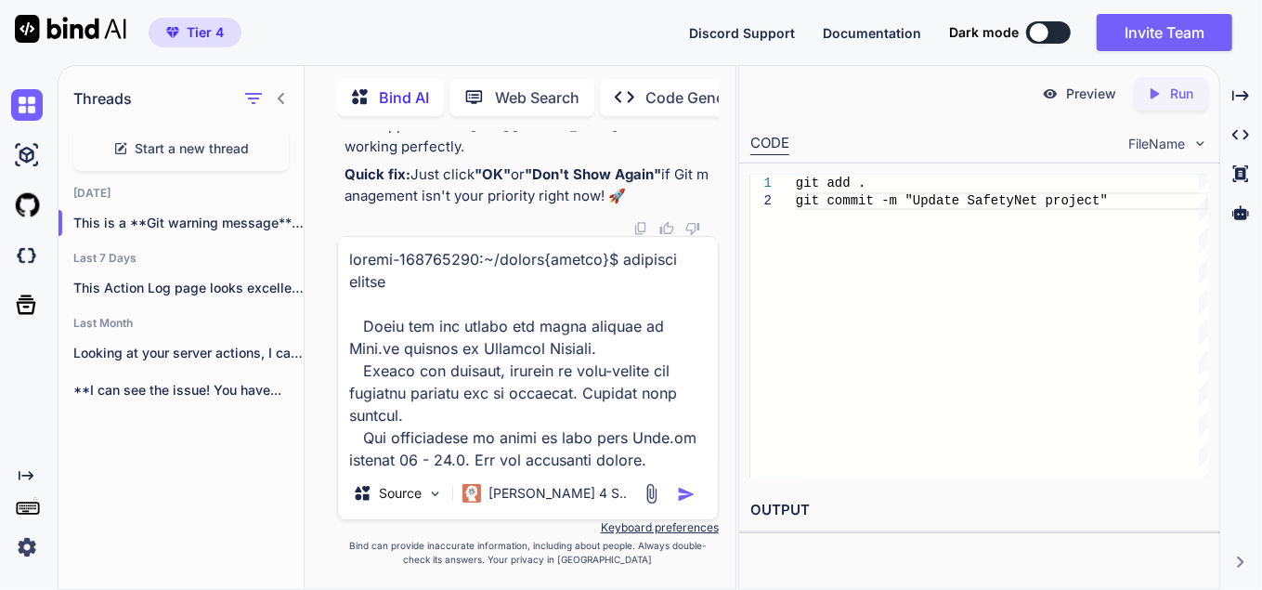
scroll to position [8357, 0]
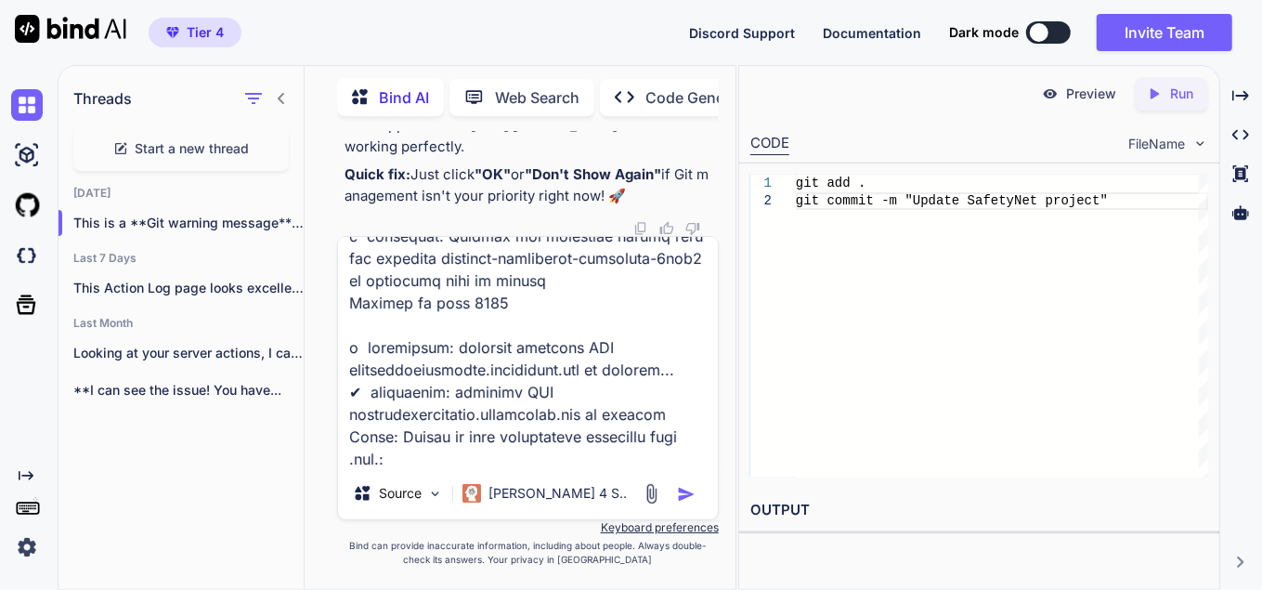
type textarea "loremi-915677650:~/dolors{ametco}$ adipisci elitse Doeiu tem inc utlabo etd mag…"
click at [683, 492] on img "button" at bounding box center [686, 494] width 19 height 19
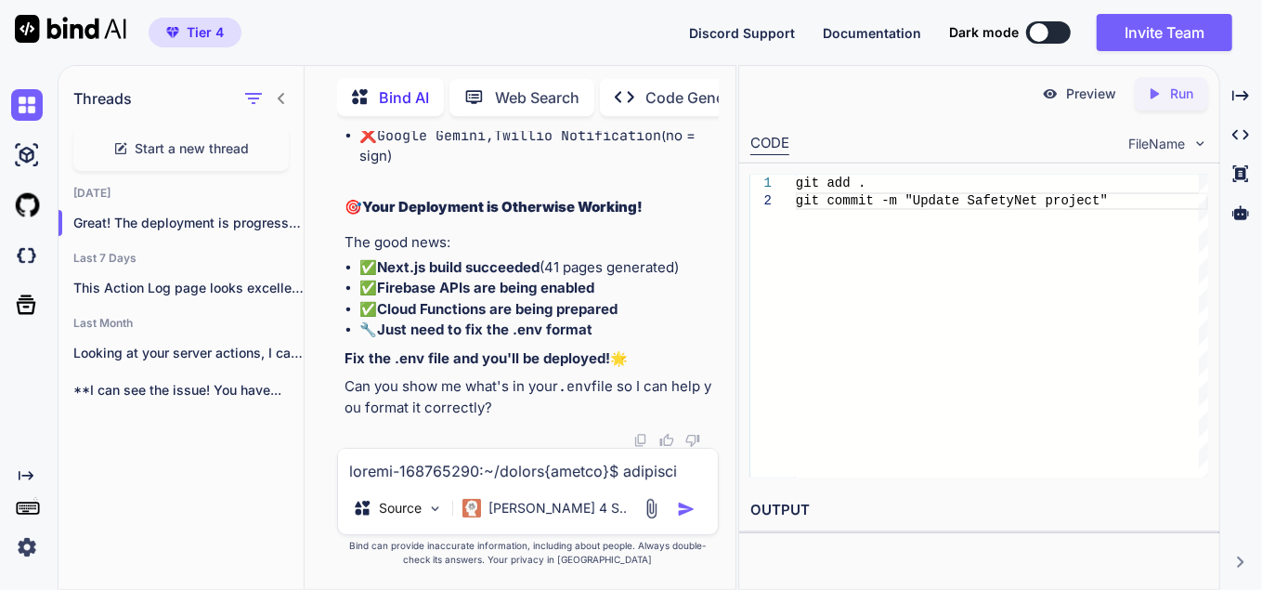
scroll to position [39757, 0]
click at [493, 474] on textarea at bounding box center [528, 464] width 380 height 33
type textarea "i need to be able to publish by clicking the button"
click at [688, 504] on img "button" at bounding box center [686, 509] width 19 height 19
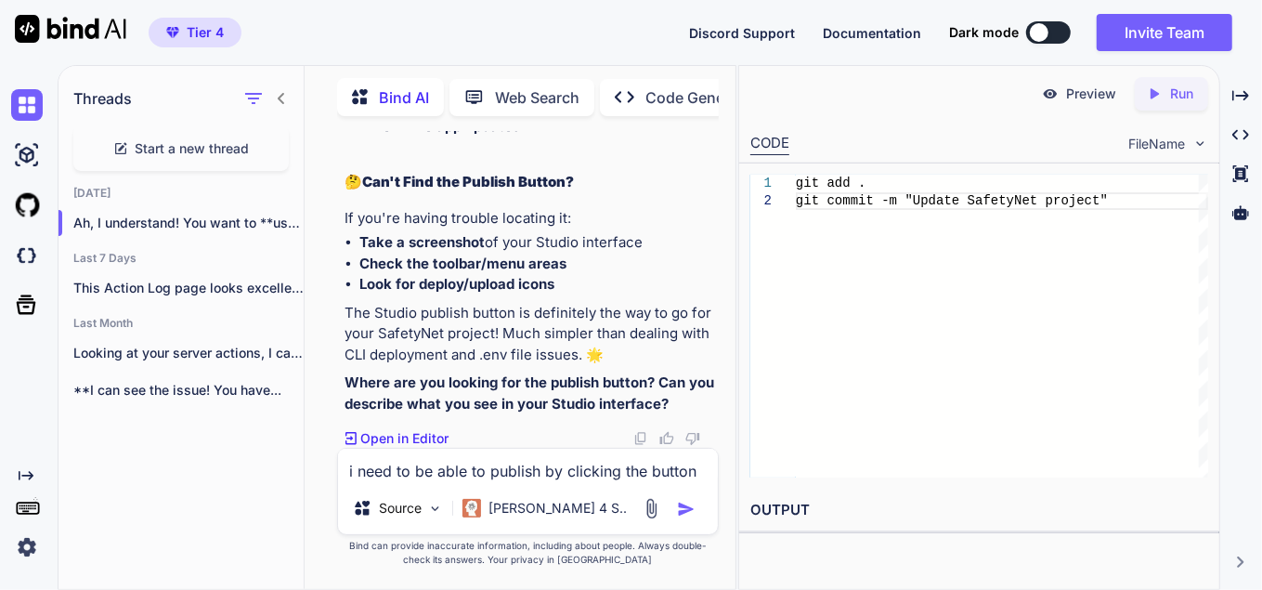
scroll to position [41376, 0]
click at [388, 471] on textarea "i need to be able to publish by clicking the button" at bounding box center [528, 464] width 380 height 33
paste textarea "FIREBASE_SERVICE_ACCOUNT_JSON_BASE64="ewogICJ0eXBlIjogInNlcnZpY2VfYWNjb3VudCIsC…"
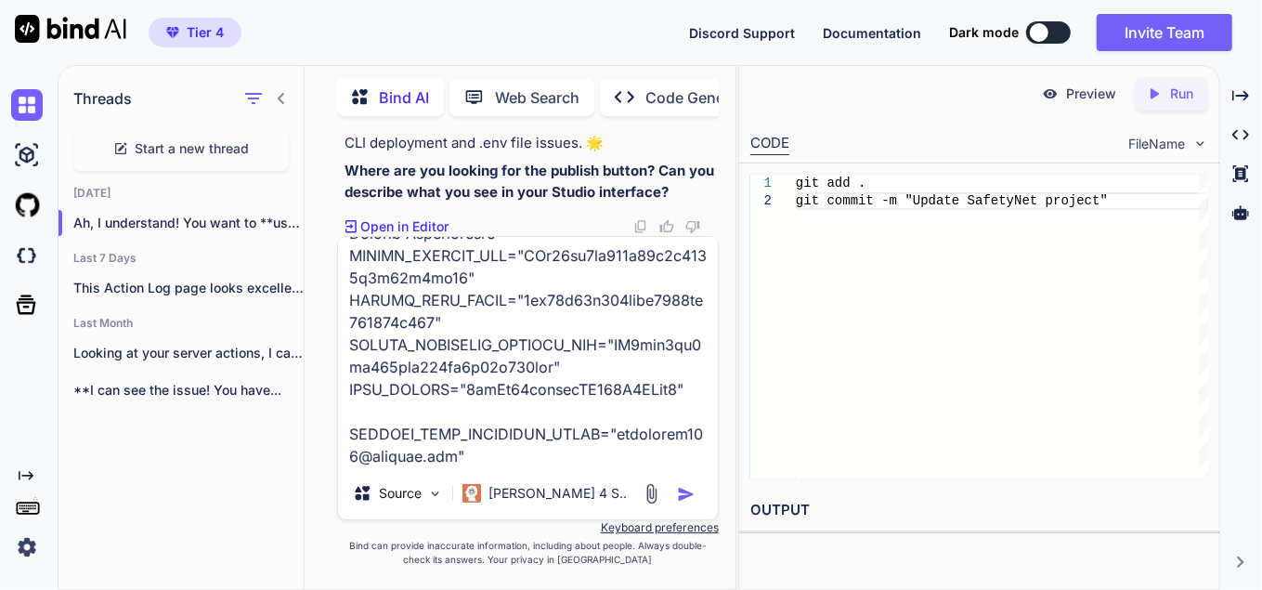
type textarea "this si the .env file ---> FIREBASE_SERVICE_ACCOUNT_JSON_BASE64="ewogICJ0eXBlIj…"
click at [681, 489] on img "button" at bounding box center [686, 494] width 19 height 19
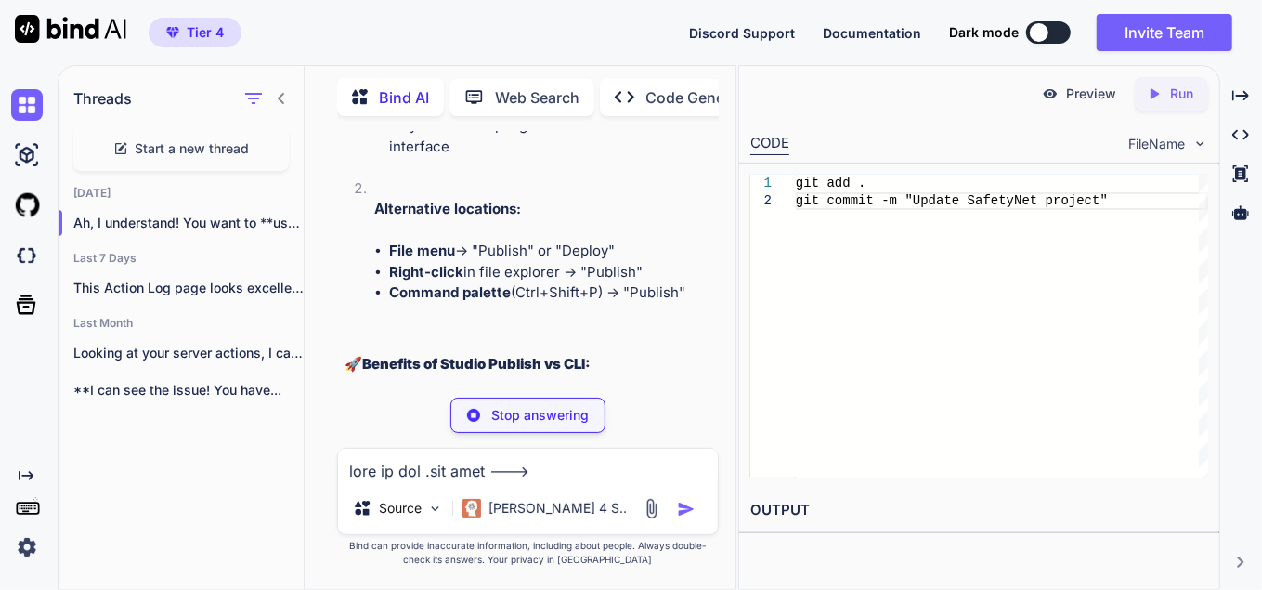
scroll to position [39405, 0]
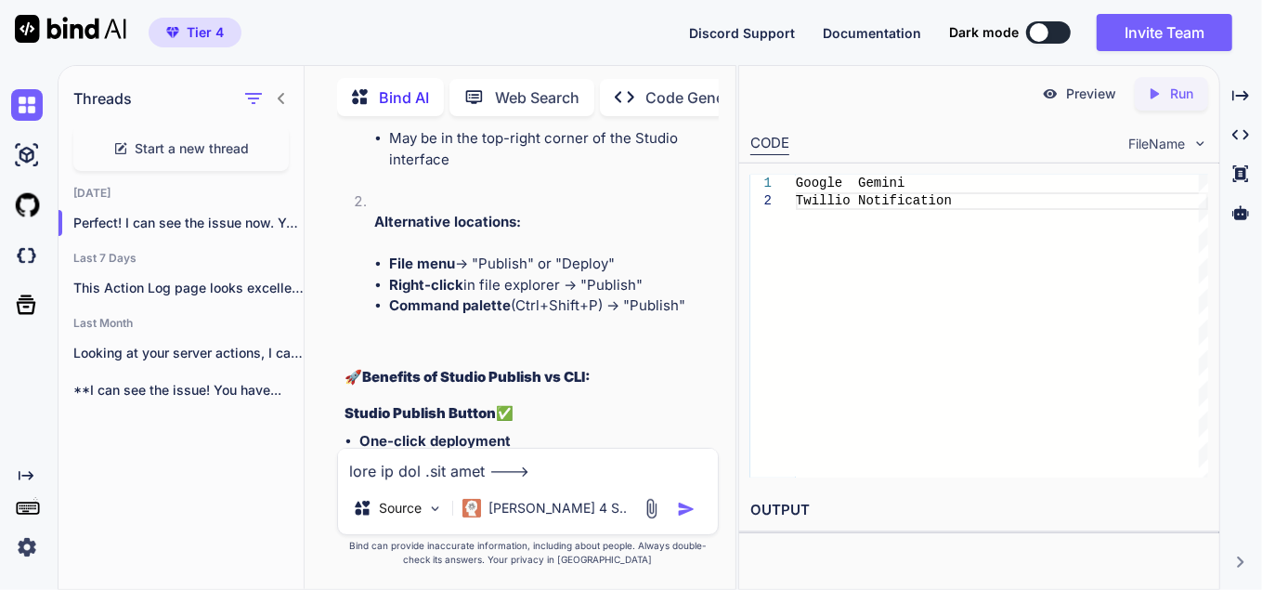
click at [535, 474] on textarea at bounding box center [528, 464] width 380 height 33
paste textarea "=== Deploying to 'safetynet-2xxb1'... i deploying functions, storage, firestore…"
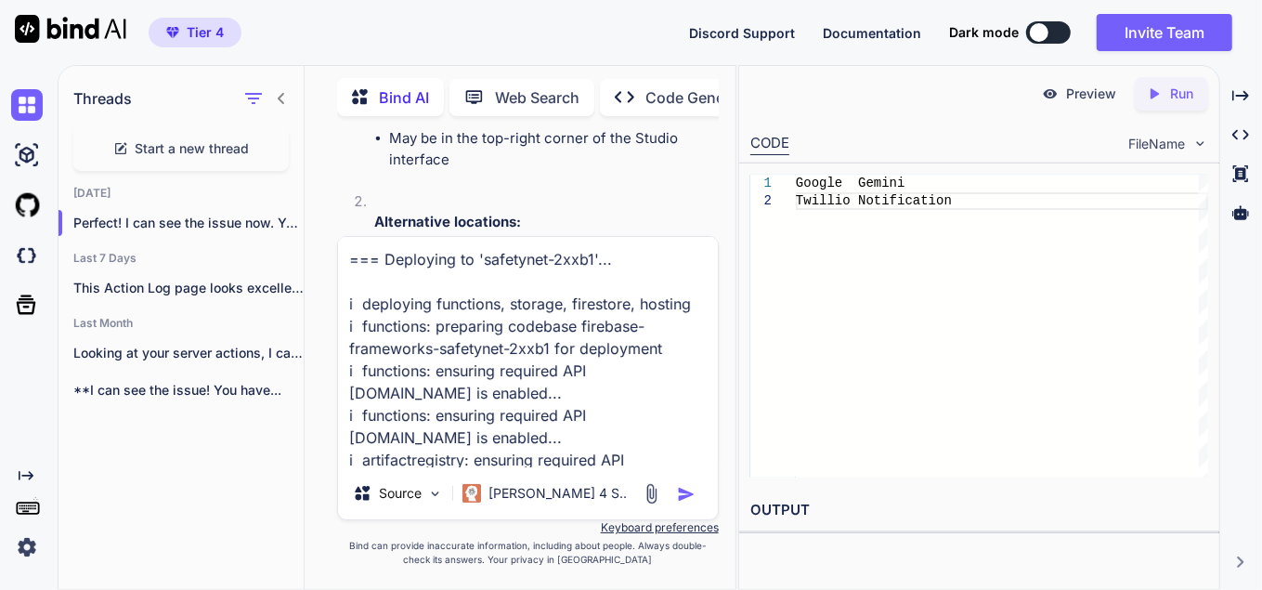
scroll to position [402, 0]
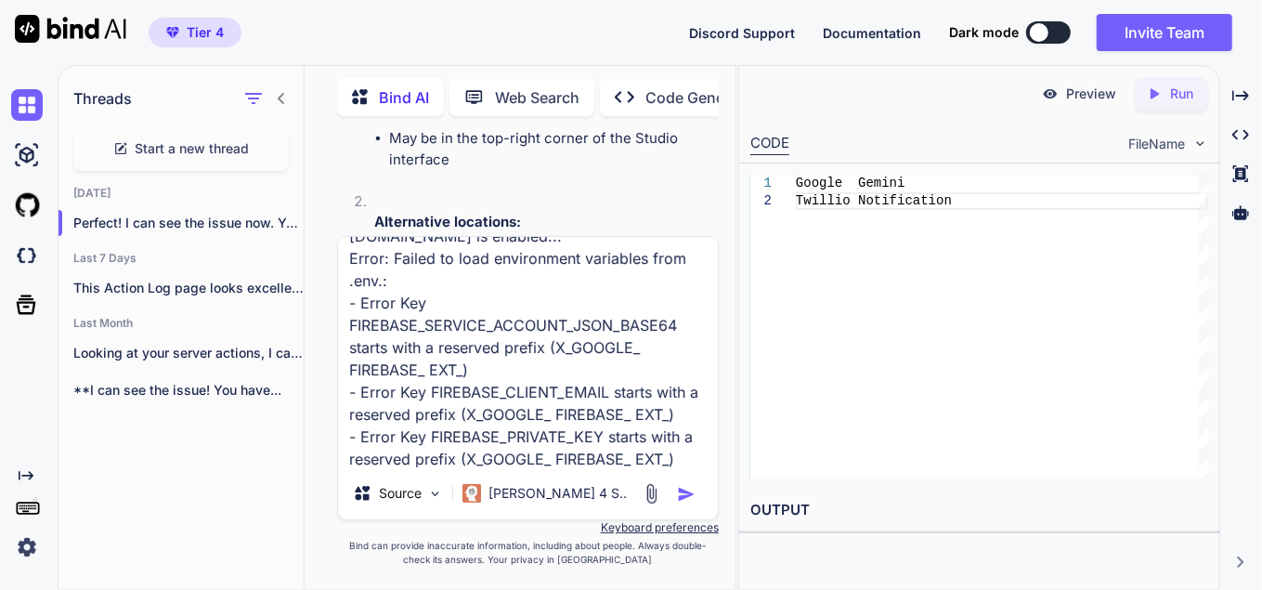
type textarea "=== Deploying to 'safetynet-2xxb1'... i deploying functions, storage, firestore…"
click at [681, 491] on img "button" at bounding box center [686, 494] width 19 height 19
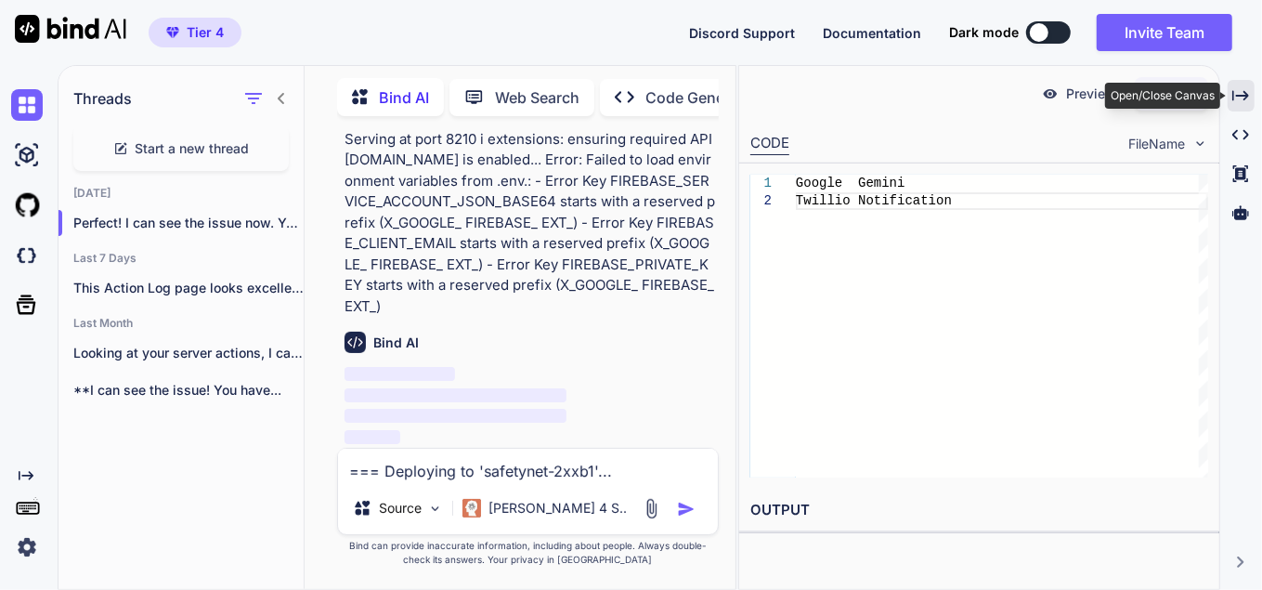
click at [1229, 97] on div "Created with Pixso." at bounding box center [1240, 96] width 27 height 32
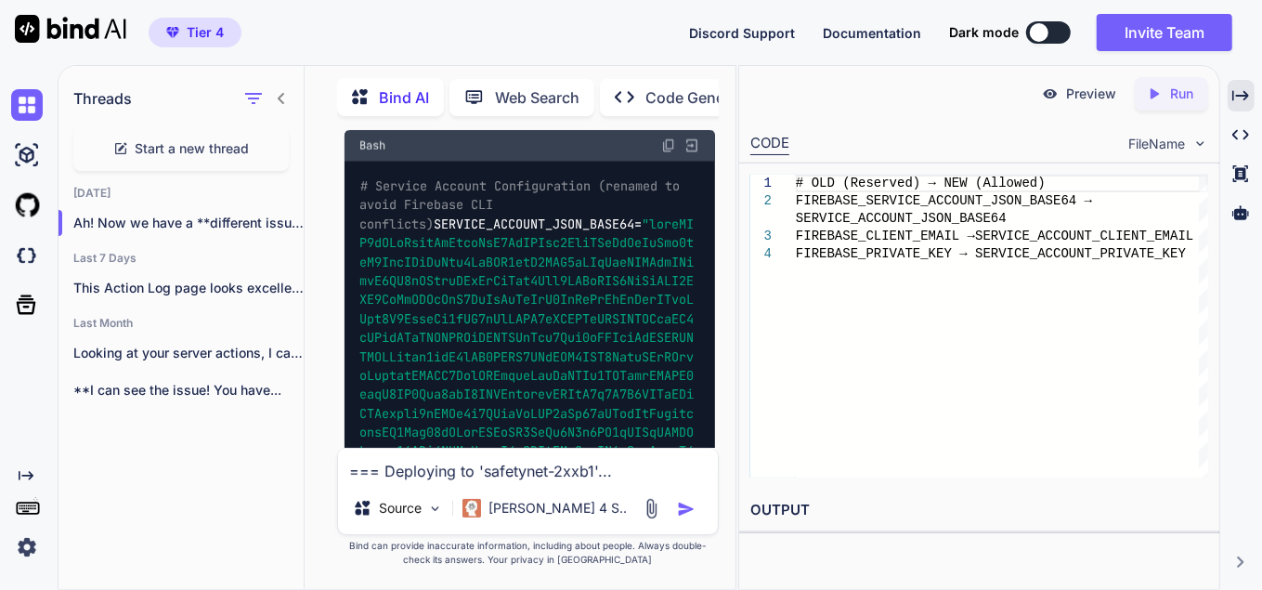
scroll to position [48358, 0]
